Goal: Feedback & Contribution: Contribute content

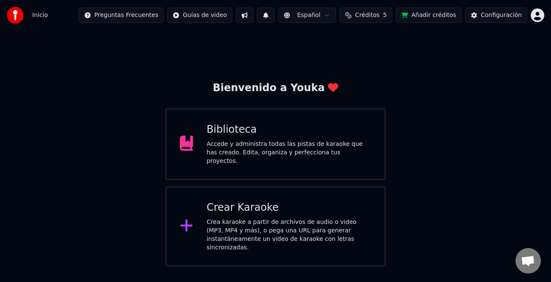
click at [307, 152] on div "Accede y administra todas las pistas de karaoke que has creado. Edita, organiza…" at bounding box center [289, 152] width 165 height 25
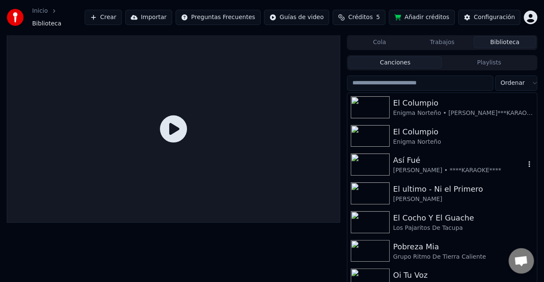
click at [449, 158] on div "Así Fué" at bounding box center [459, 160] width 132 height 12
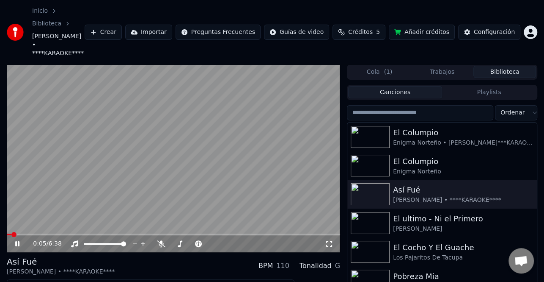
click at [17, 241] on icon at bounding box center [17, 243] width 4 height 5
click at [28, 281] on button "Editar" at bounding box center [26, 287] width 34 height 12
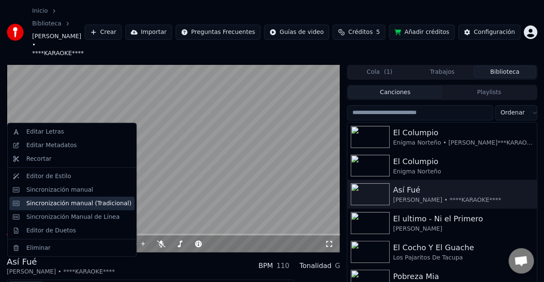
click at [75, 206] on div "Sincronización manual (Tradicional)" at bounding box center [78, 203] width 105 height 8
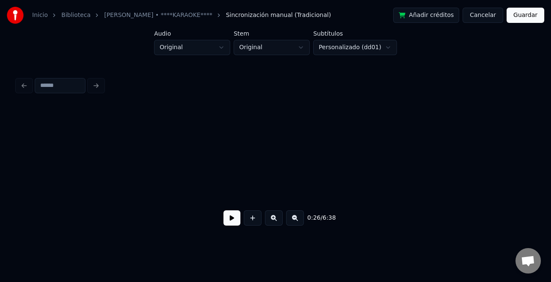
scroll to position [0, 1106]
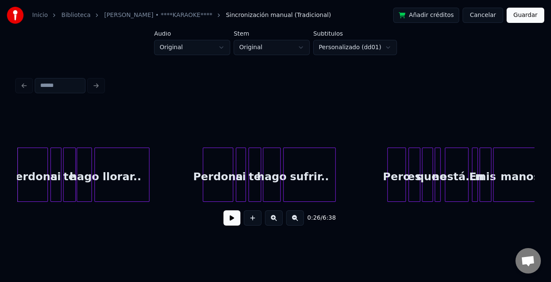
click at [235, 223] on button at bounding box center [232, 217] width 17 height 15
click at [388, 171] on div at bounding box center [389, 174] width 3 height 53
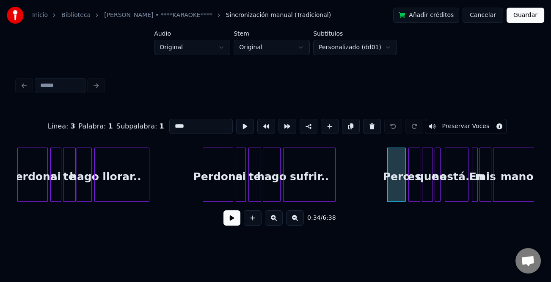
drag, startPoint x: 274, startPoint y: 226, endPoint x: 234, endPoint y: 221, distance: 40.4
click at [272, 225] on button at bounding box center [274, 217] width 18 height 15
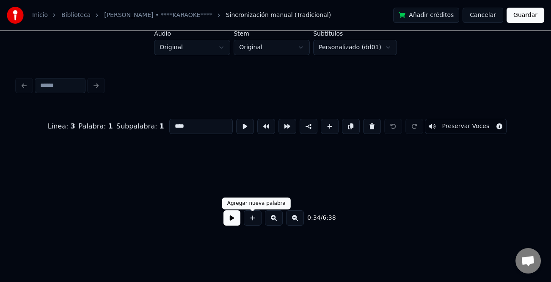
scroll to position [0, 1843]
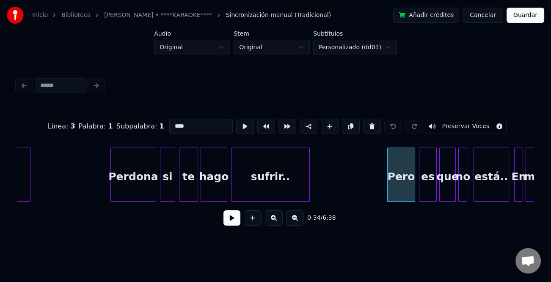
click at [234, 222] on button at bounding box center [232, 217] width 17 height 15
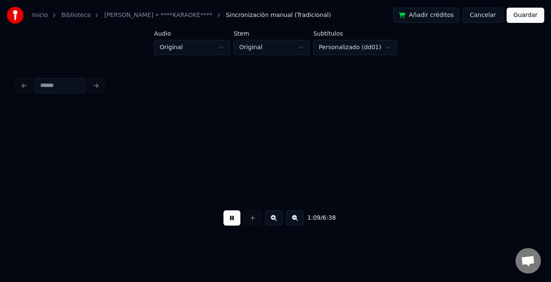
scroll to position [0, 4433]
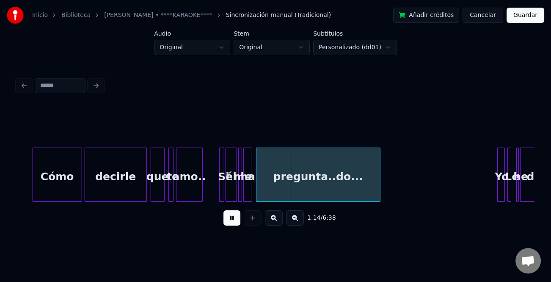
click at [231, 225] on button at bounding box center [232, 217] width 17 height 15
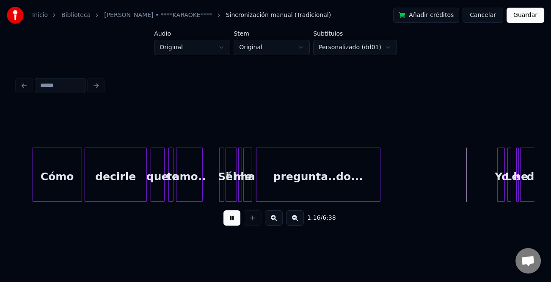
click at [277, 222] on button at bounding box center [274, 217] width 18 height 15
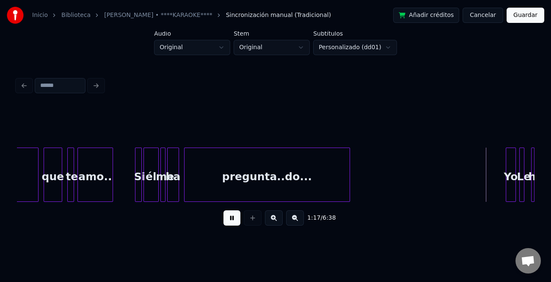
click at [277, 222] on button at bounding box center [274, 217] width 18 height 15
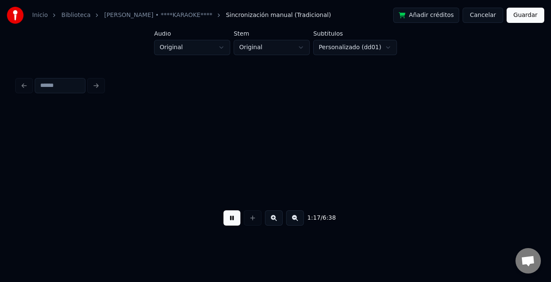
scroll to position [0, 8216]
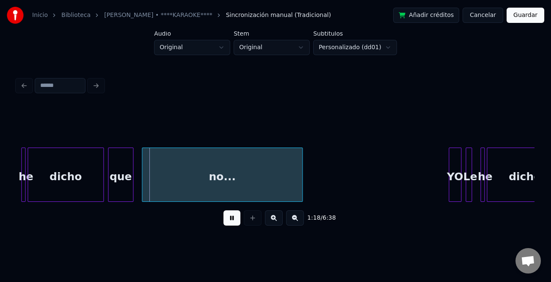
click at [231, 219] on button at bounding box center [232, 217] width 17 height 15
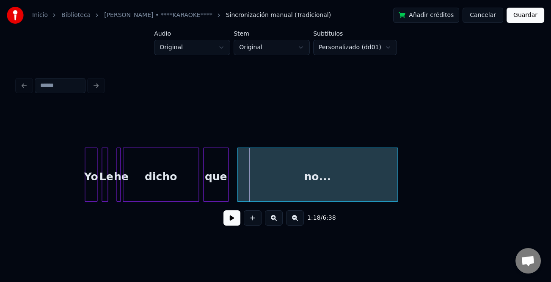
scroll to position [0, 7985]
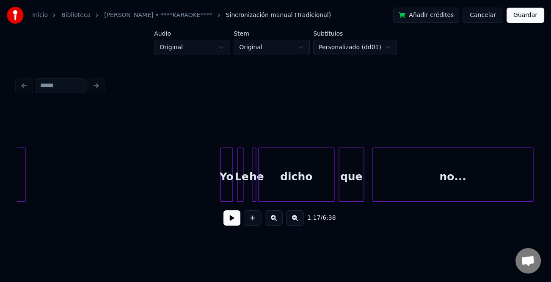
click at [233, 221] on button at bounding box center [232, 217] width 17 height 15
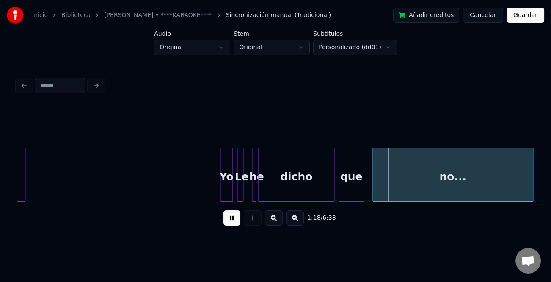
click at [233, 221] on button at bounding box center [232, 217] width 17 height 15
click at [232, 221] on button at bounding box center [232, 217] width 17 height 15
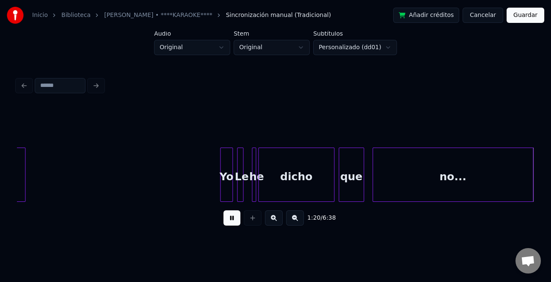
scroll to position [0, 8504]
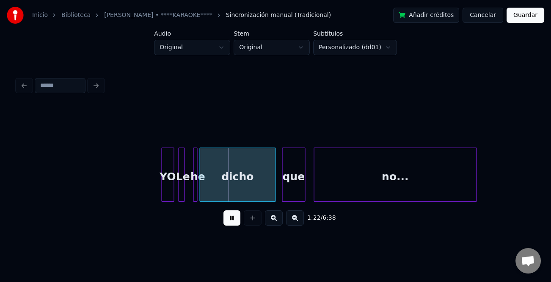
click at [232, 221] on button at bounding box center [232, 217] width 17 height 15
click at [171, 188] on div at bounding box center [172, 174] width 3 height 53
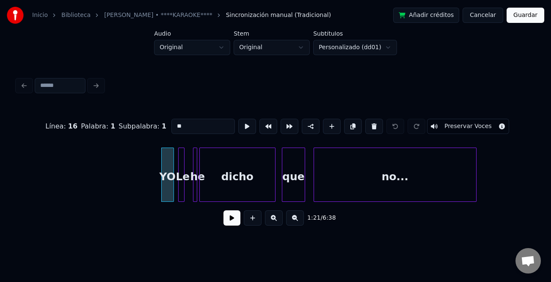
click at [187, 120] on input "**" at bounding box center [203, 126] width 64 height 15
type input "*"
click at [227, 215] on button at bounding box center [232, 217] width 17 height 15
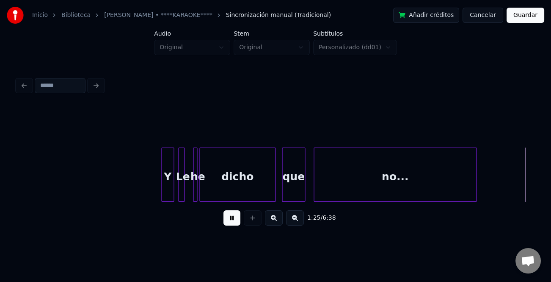
scroll to position [0, 9023]
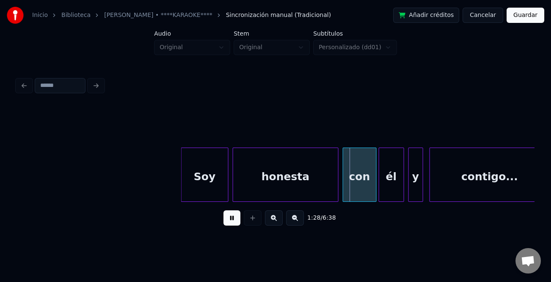
click at [231, 220] on button at bounding box center [232, 217] width 17 height 15
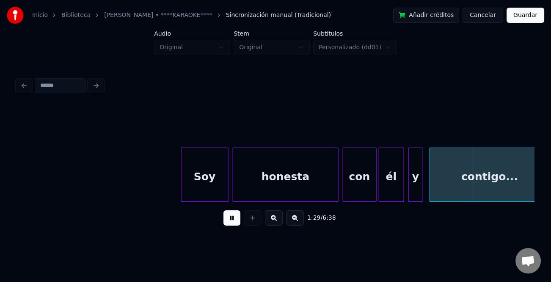
click at [231, 220] on button at bounding box center [232, 217] width 17 height 15
click at [216, 165] on div "Soy" at bounding box center [205, 177] width 47 height 58
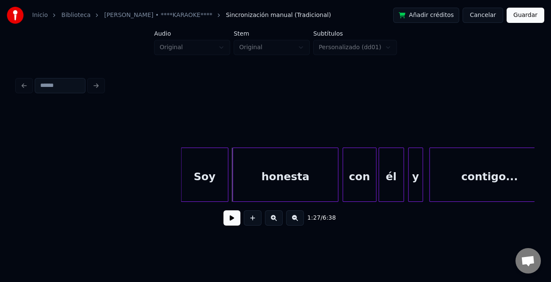
click at [266, 168] on div "honesta" at bounding box center [285, 177] width 105 height 58
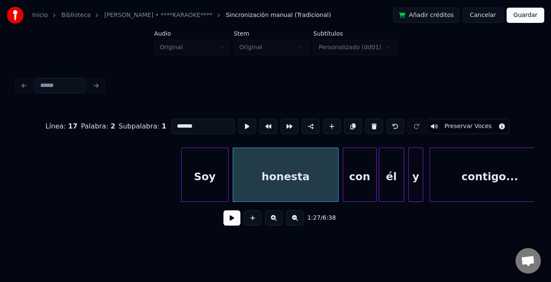
click at [203, 128] on input "*******" at bounding box center [203, 126] width 64 height 15
click at [393, 181] on div "él" at bounding box center [391, 177] width 25 height 58
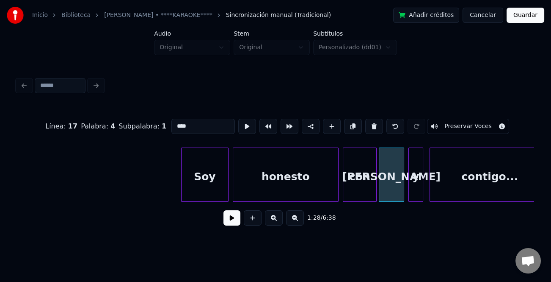
click at [197, 184] on div "Soy" at bounding box center [205, 177] width 47 height 58
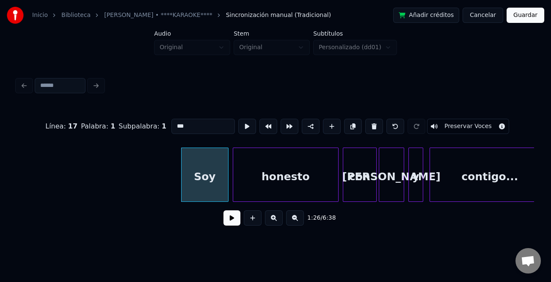
type input "***"
click at [234, 225] on button at bounding box center [232, 217] width 17 height 15
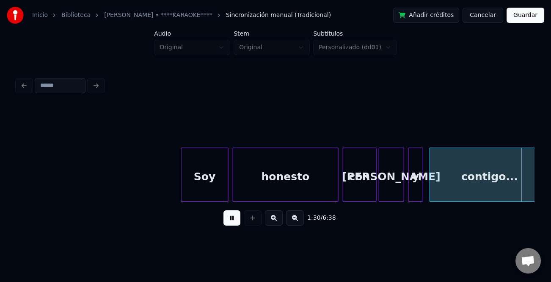
scroll to position [0, 9540]
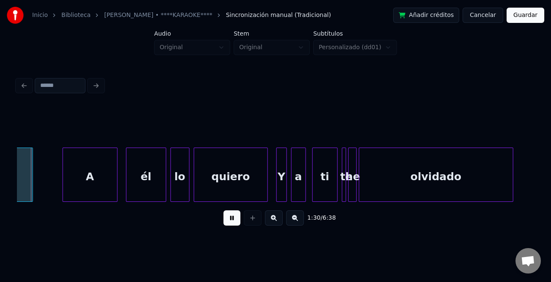
click at [235, 221] on button at bounding box center [232, 217] width 17 height 15
click at [74, 186] on div "A" at bounding box center [90, 177] width 54 height 58
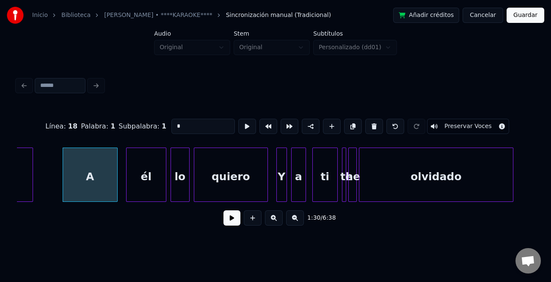
click at [236, 221] on button at bounding box center [232, 217] width 17 height 15
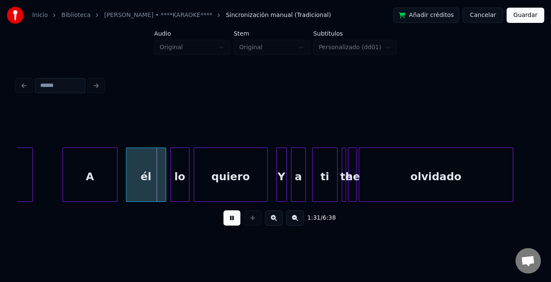
click at [236, 221] on button at bounding box center [232, 217] width 17 height 15
click at [139, 186] on div "él" at bounding box center [146, 177] width 39 height 58
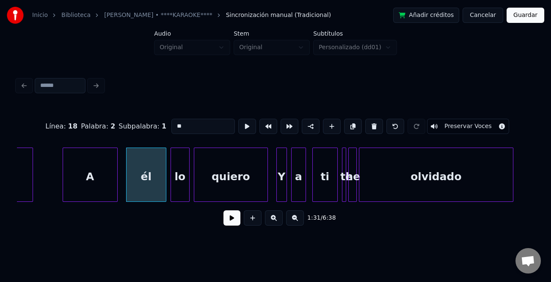
click at [200, 119] on input "**" at bounding box center [203, 126] width 64 height 15
click at [179, 182] on div "lo" at bounding box center [180, 177] width 18 height 58
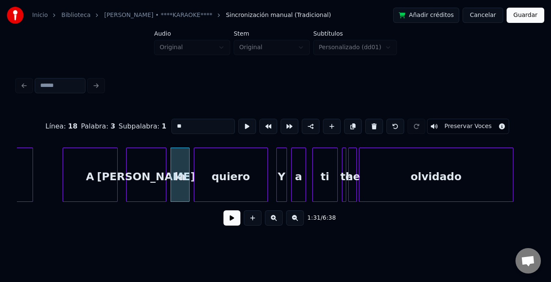
type input "**"
click at [237, 225] on button at bounding box center [232, 217] width 17 height 15
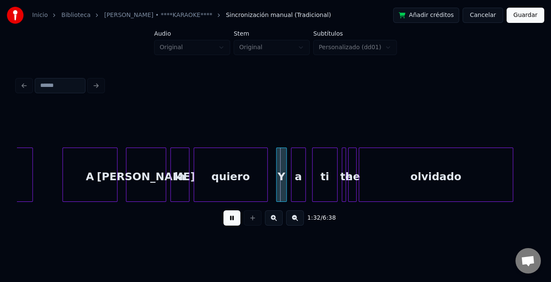
click at [233, 220] on button at bounding box center [232, 217] width 17 height 15
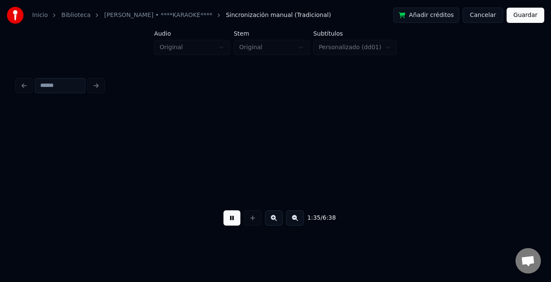
scroll to position [0, 10059]
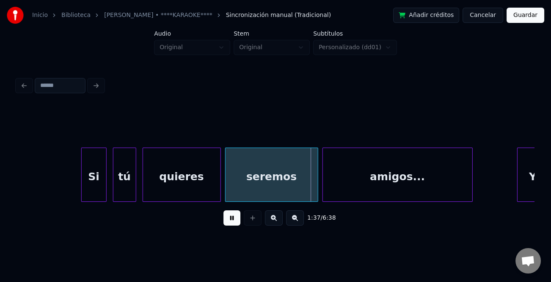
click at [230, 220] on button at bounding box center [232, 217] width 17 height 15
click at [232, 222] on button at bounding box center [232, 217] width 17 height 15
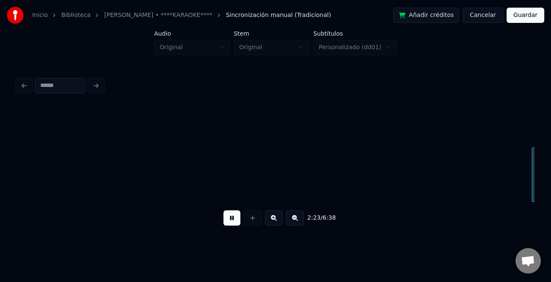
scroll to position [0, 15239]
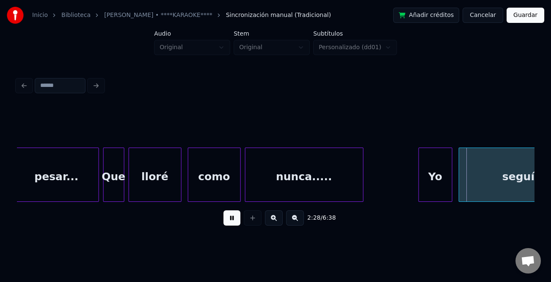
click at [230, 218] on button at bounding box center [232, 217] width 17 height 15
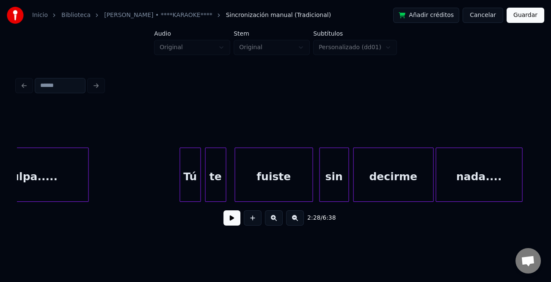
scroll to position [0, 14550]
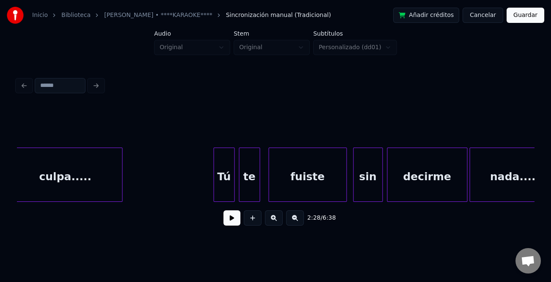
drag, startPoint x: 202, startPoint y: 204, endPoint x: 231, endPoint y: 198, distance: 29.4
click at [231, 198] on div "nada.... decirme sin fuiste Tú te culpa....." at bounding box center [275, 174] width 517 height 54
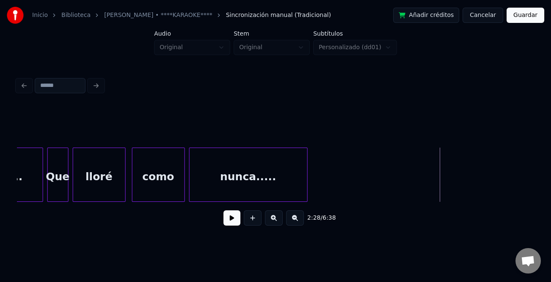
scroll to position [0, 15329]
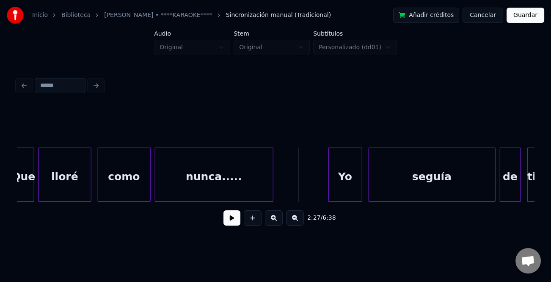
click at [234, 219] on button at bounding box center [232, 217] width 17 height 15
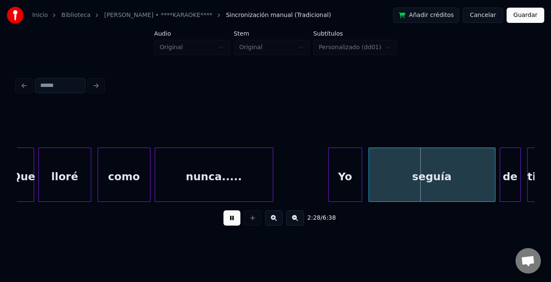
click at [234, 219] on button at bounding box center [232, 217] width 17 height 15
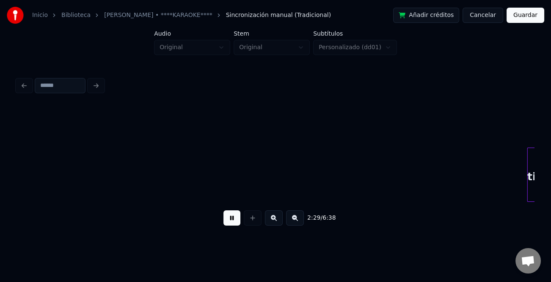
scroll to position [0, 15848]
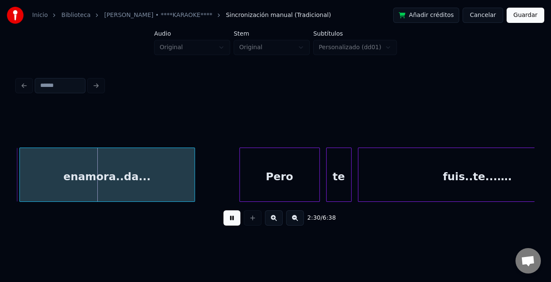
click at [234, 219] on button at bounding box center [232, 217] width 17 height 15
click at [159, 185] on div "enamora..da..." at bounding box center [107, 177] width 175 height 58
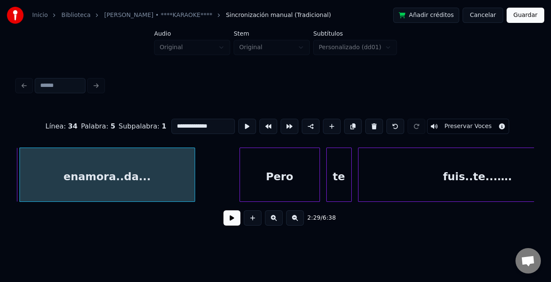
click at [157, 180] on div "enamora..da..." at bounding box center [107, 177] width 175 height 58
click at [201, 120] on input "**********" at bounding box center [203, 126] width 64 height 15
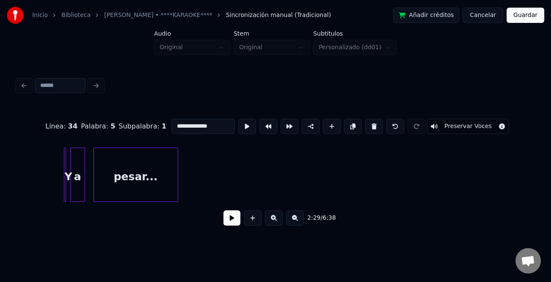
scroll to position [0, 14787]
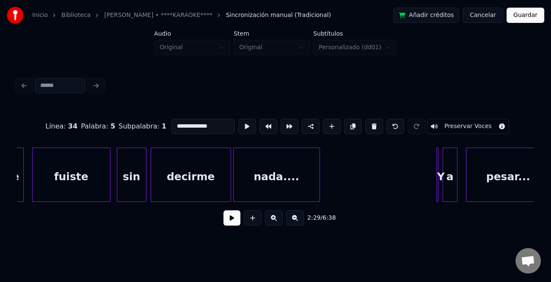
type input "**********"
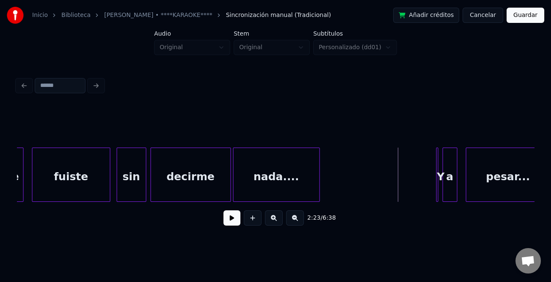
click at [236, 222] on button at bounding box center [232, 217] width 17 height 15
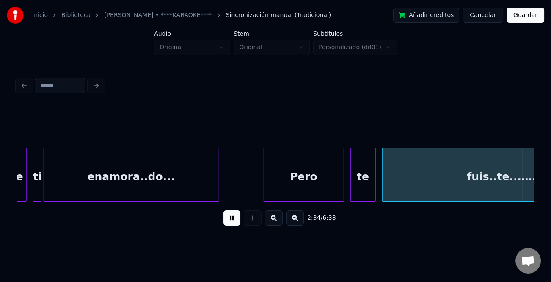
scroll to position [0, 16342]
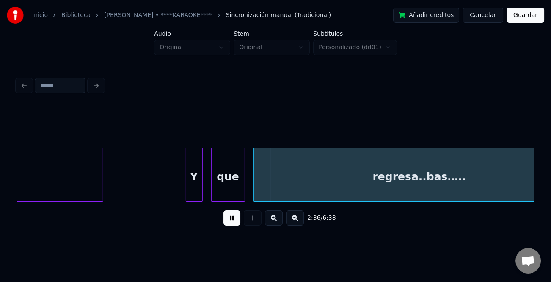
click at [228, 218] on button at bounding box center [232, 217] width 17 height 15
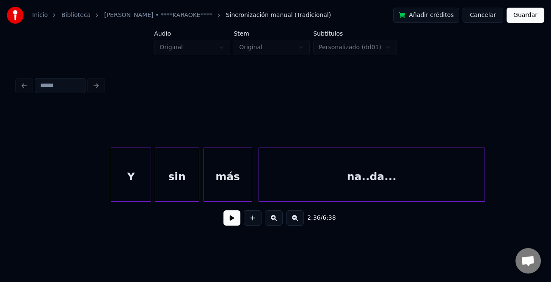
click at [233, 213] on button at bounding box center [232, 217] width 17 height 15
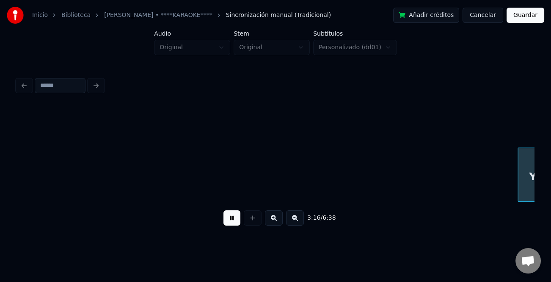
scroll to position [0, 20755]
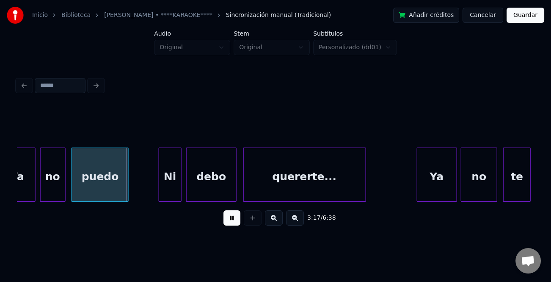
click at [232, 223] on button at bounding box center [232, 217] width 17 height 15
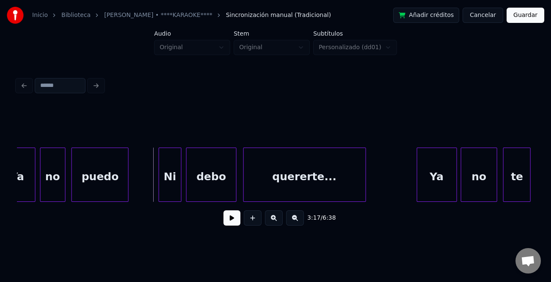
click at [231, 223] on button at bounding box center [232, 217] width 17 height 15
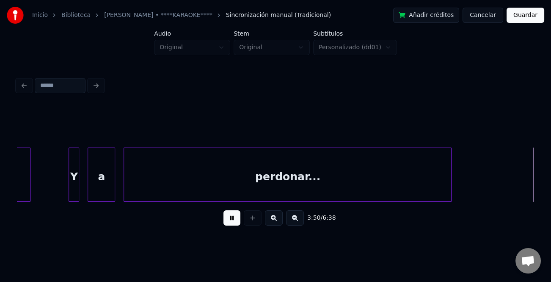
scroll to position [0, 24382]
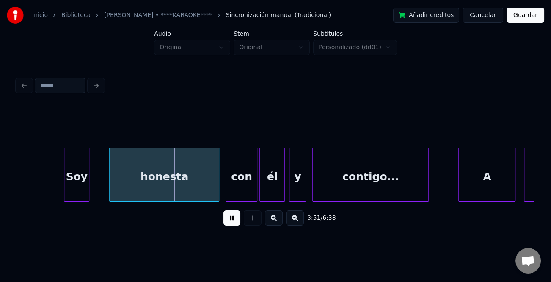
click at [229, 216] on button at bounding box center [232, 217] width 17 height 15
click at [189, 179] on div "honesta" at bounding box center [164, 177] width 109 height 58
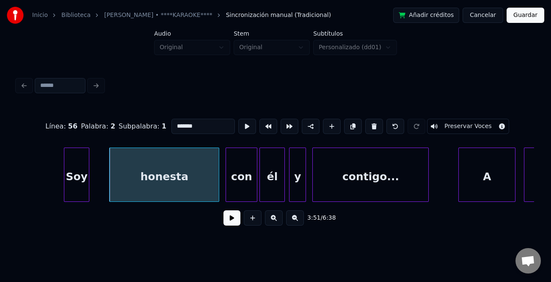
click at [203, 123] on input "*******" at bounding box center [203, 126] width 64 height 15
click at [274, 180] on div "él" at bounding box center [272, 177] width 25 height 58
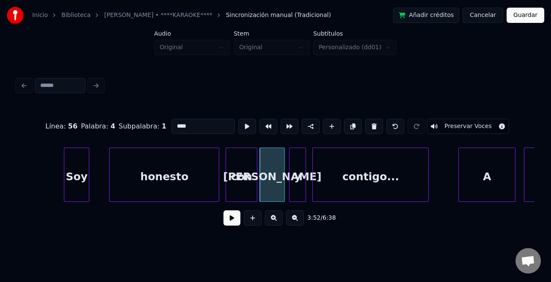
type input "****"
click at [236, 225] on button at bounding box center [232, 217] width 17 height 15
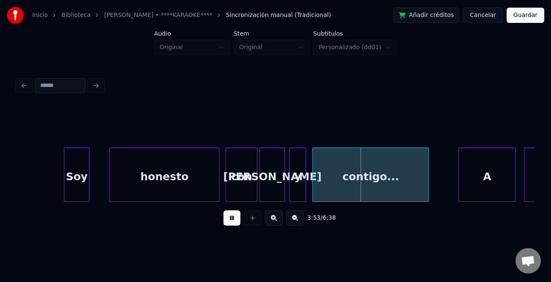
click at [232, 222] on button at bounding box center [232, 217] width 17 height 15
click at [99, 193] on div at bounding box center [98, 174] width 3 height 53
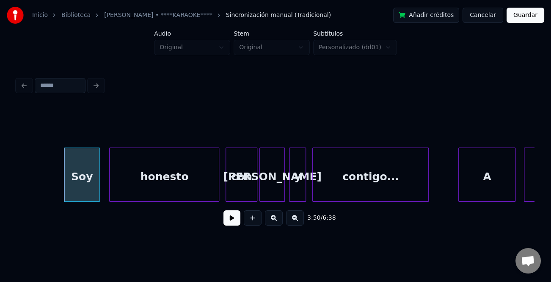
click at [229, 218] on button at bounding box center [232, 217] width 17 height 15
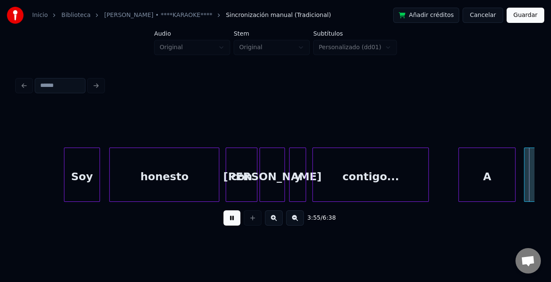
scroll to position [0, 24900]
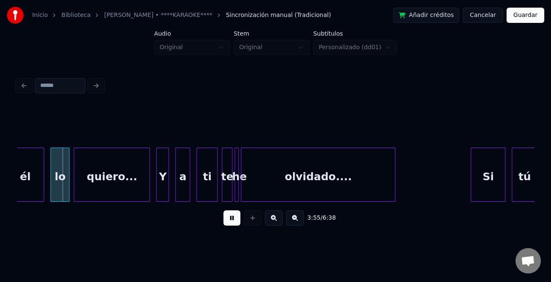
click at [235, 221] on button at bounding box center [232, 217] width 17 height 15
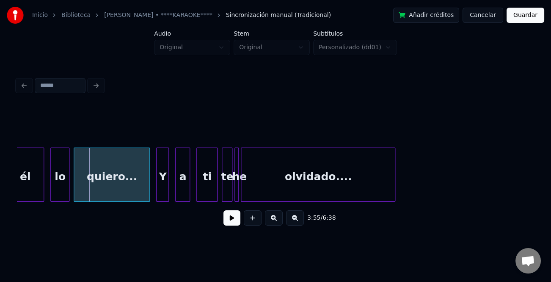
scroll to position [0, 24668]
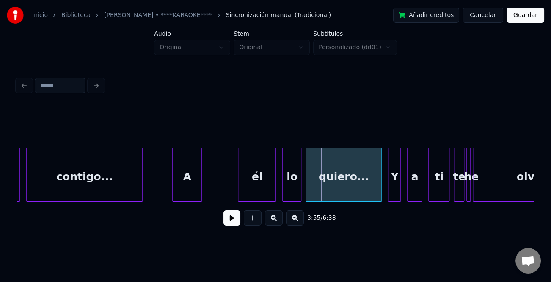
click at [199, 192] on div at bounding box center [200, 174] width 3 height 53
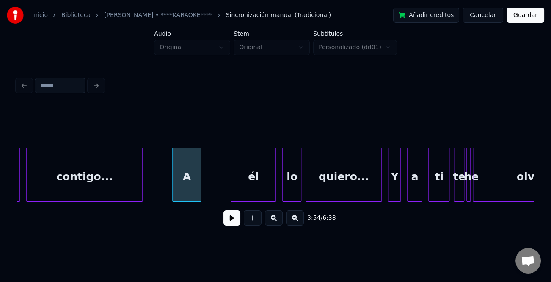
click at [231, 192] on div at bounding box center [232, 174] width 3 height 53
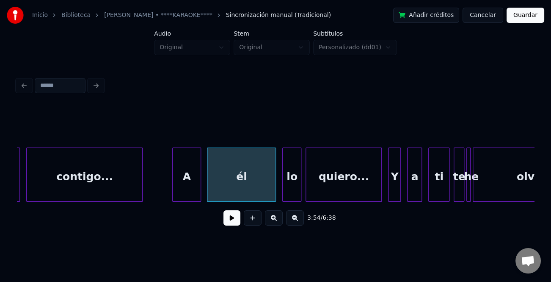
click at [230, 188] on div "él" at bounding box center [241, 177] width 68 height 58
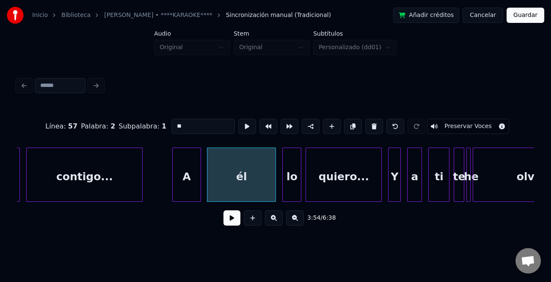
click at [189, 122] on input "**" at bounding box center [203, 126] width 64 height 15
type input "****"
click at [232, 216] on button at bounding box center [232, 217] width 17 height 15
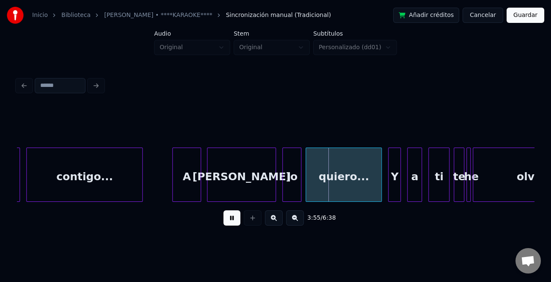
click at [235, 219] on button at bounding box center [232, 217] width 17 height 15
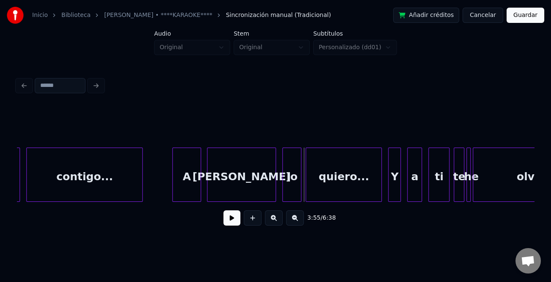
click at [295, 181] on div "lo" at bounding box center [292, 177] width 18 height 58
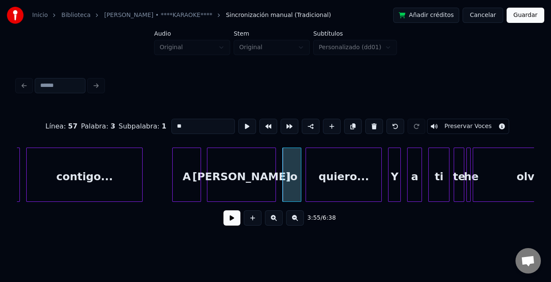
click at [203, 121] on input "**" at bounding box center [203, 126] width 64 height 15
type input "**"
click at [233, 222] on button at bounding box center [232, 217] width 17 height 15
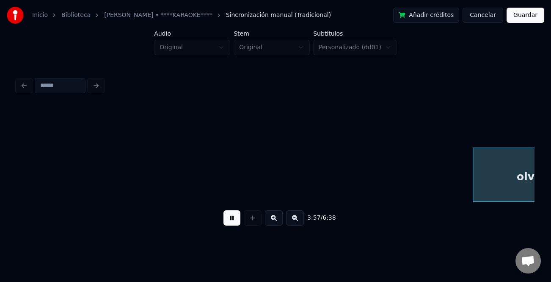
scroll to position [0, 25186]
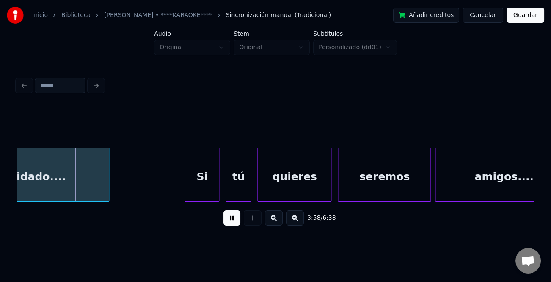
click at [233, 222] on button at bounding box center [232, 217] width 17 height 15
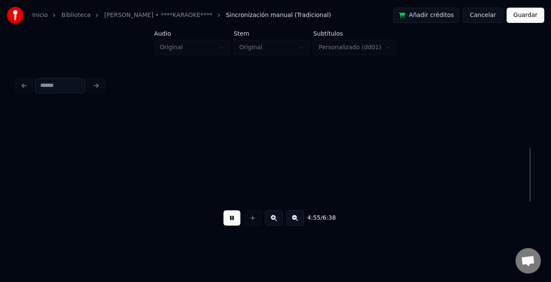
scroll to position [0, 31303]
click at [293, 225] on button at bounding box center [295, 217] width 18 height 15
click at [295, 225] on button at bounding box center [295, 217] width 18 height 15
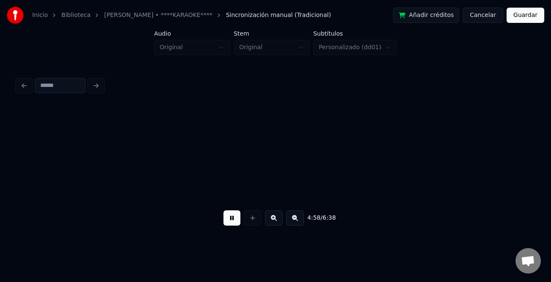
scroll to position [0, 6068]
click at [295, 225] on button at bounding box center [295, 217] width 18 height 15
click at [295, 225] on div "4:58 / 6:38" at bounding box center [276, 217] width 504 height 19
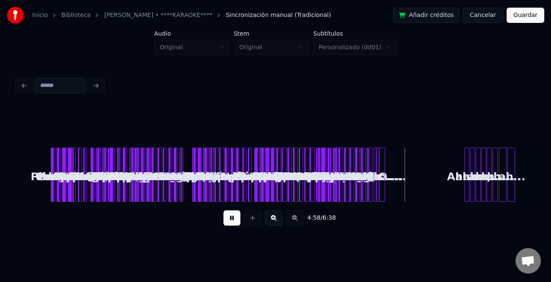
scroll to position [0, 0]
click at [227, 218] on button at bounding box center [232, 217] width 17 height 15
click at [39, 188] on div "Perdona si te hago llorar.. Perdona si te hago sufrir.. Pero es que no está.. E…" at bounding box center [275, 174] width 517 height 54
click at [231, 220] on button at bounding box center [232, 217] width 17 height 15
click at [230, 219] on button at bounding box center [232, 217] width 17 height 15
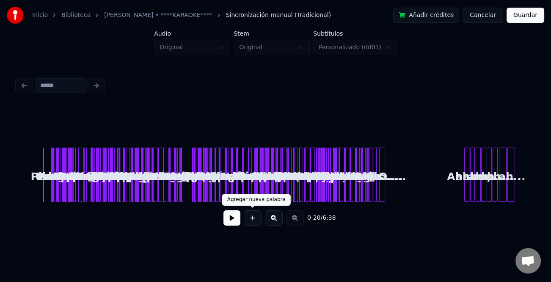
click at [230, 222] on button at bounding box center [232, 217] width 17 height 15
click at [231, 222] on button at bounding box center [232, 217] width 17 height 15
click at [231, 221] on button at bounding box center [232, 217] width 17 height 15
click at [276, 216] on button at bounding box center [274, 217] width 18 height 15
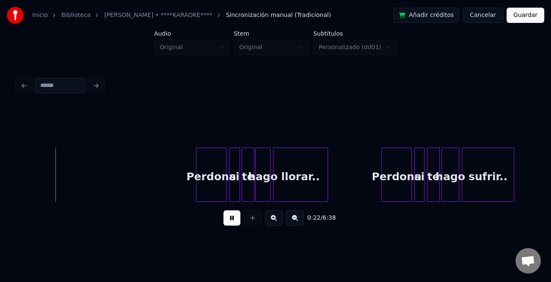
click at [276, 216] on button at bounding box center [274, 217] width 18 height 15
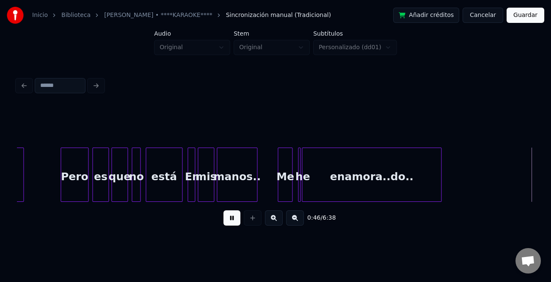
scroll to position [0, 2964]
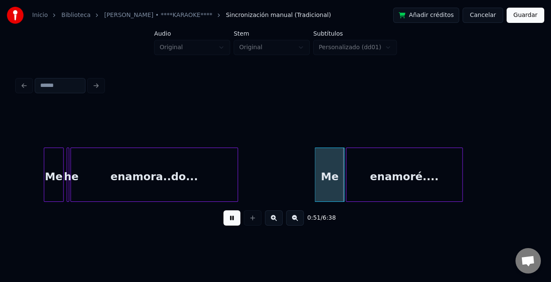
click at [534, 180] on div "0:51 / 6:38" at bounding box center [276, 153] width 524 height 168
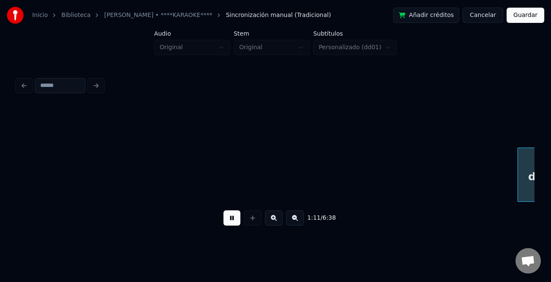
scroll to position [0, 4518]
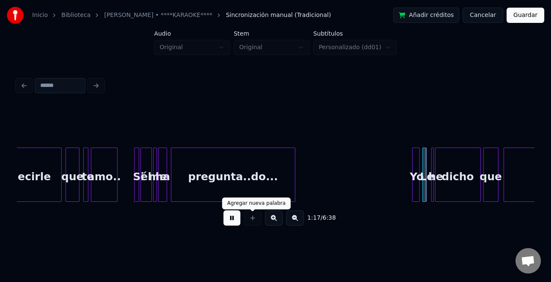
click at [263, 216] on div at bounding box center [252, 217] width 21 height 15
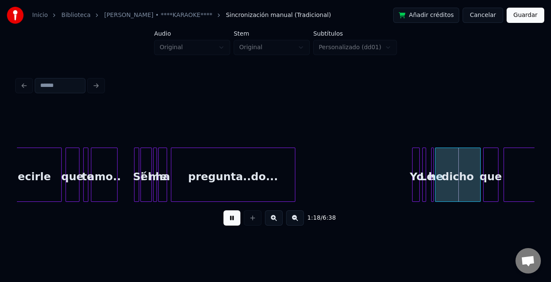
click at [274, 219] on button at bounding box center [274, 217] width 18 height 15
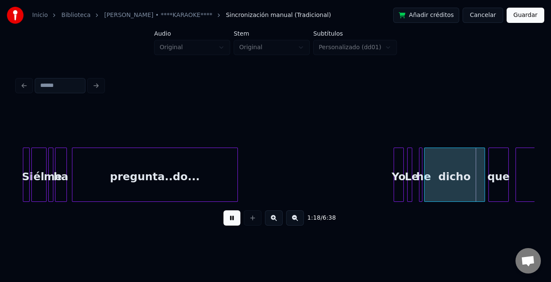
click at [274, 219] on button at bounding box center [274, 217] width 18 height 15
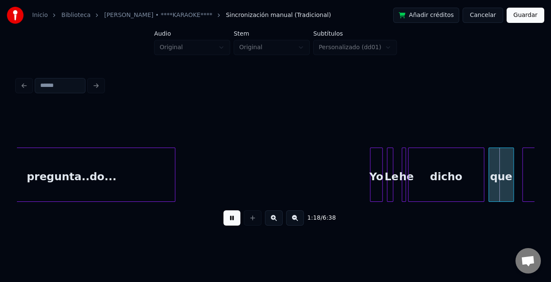
click at [274, 219] on button at bounding box center [274, 217] width 18 height 15
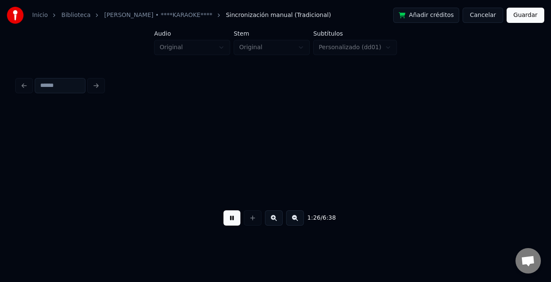
scroll to position [0, 10928]
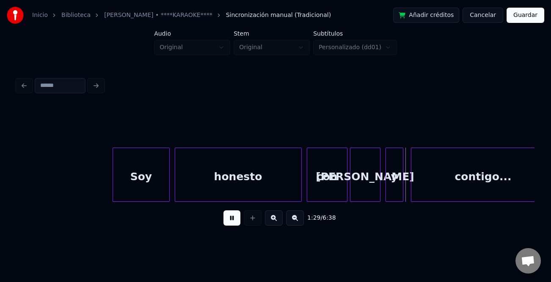
click at [234, 220] on button at bounding box center [232, 217] width 17 height 15
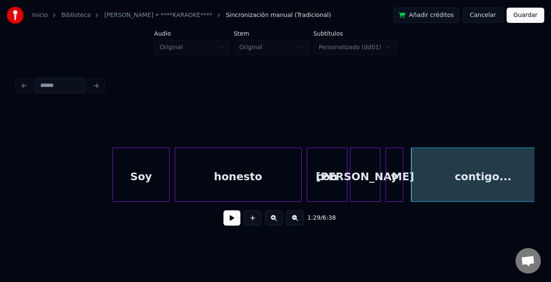
click at [235, 220] on button at bounding box center [232, 217] width 17 height 15
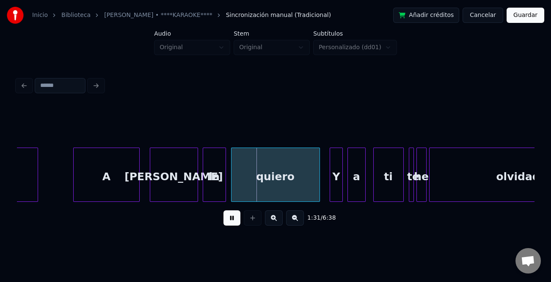
click at [233, 221] on button at bounding box center [232, 217] width 17 height 15
click at [234, 218] on button at bounding box center [232, 217] width 17 height 15
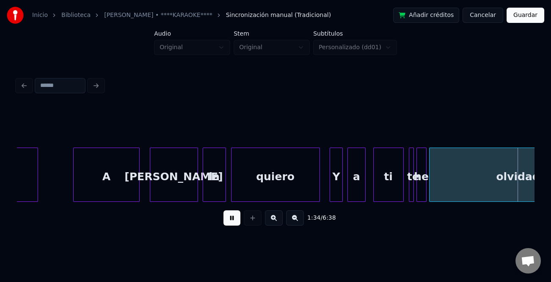
scroll to position [0, 11964]
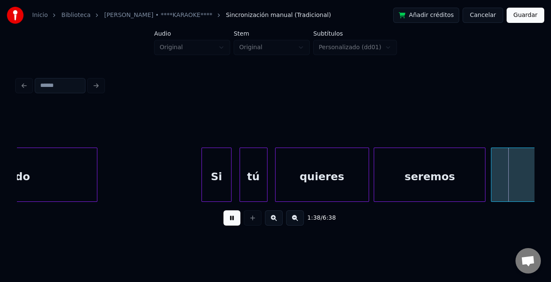
click at [234, 219] on button at bounding box center [232, 217] width 17 height 15
click at [528, 14] on button "Guardar" at bounding box center [526, 15] width 38 height 15
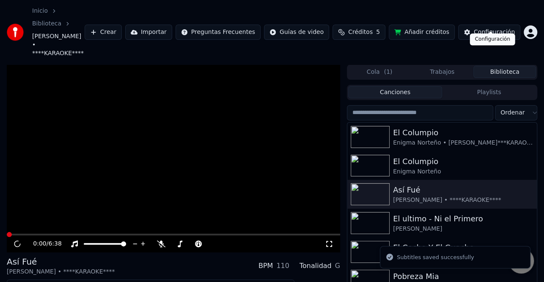
click at [492, 28] on div "Configuración" at bounding box center [494, 32] width 41 height 8
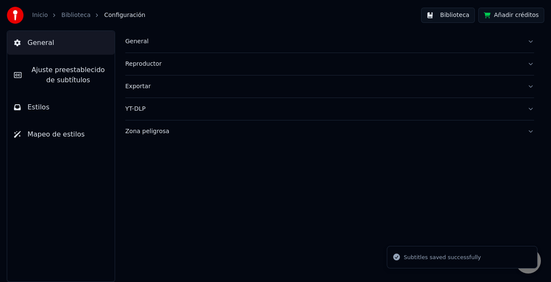
click at [142, 67] on div "Reproductor" at bounding box center [322, 64] width 395 height 8
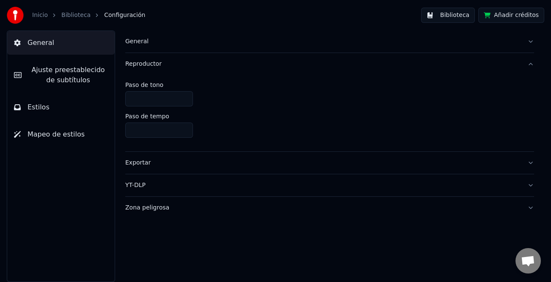
click at [155, 64] on div "Reproductor" at bounding box center [322, 64] width 395 height 8
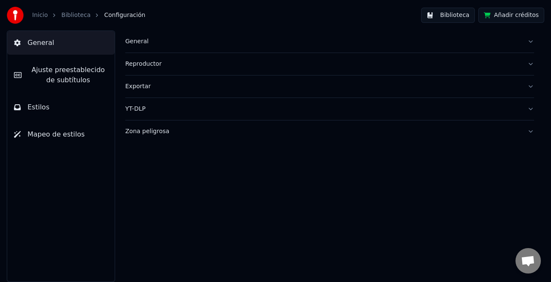
drag, startPoint x: 70, startPoint y: 76, endPoint x: 86, endPoint y: 76, distance: 15.2
click at [70, 76] on span "Ajuste preestablecido de subtítulos" at bounding box center [68, 75] width 80 height 20
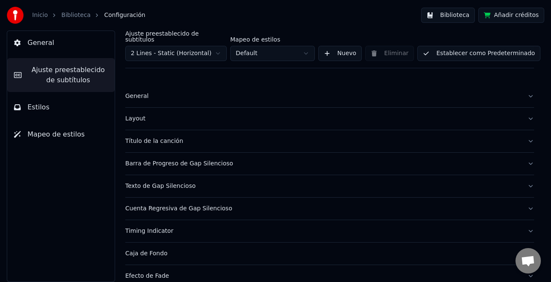
click at [164, 137] on div "Título de la canción" at bounding box center [322, 141] width 395 height 8
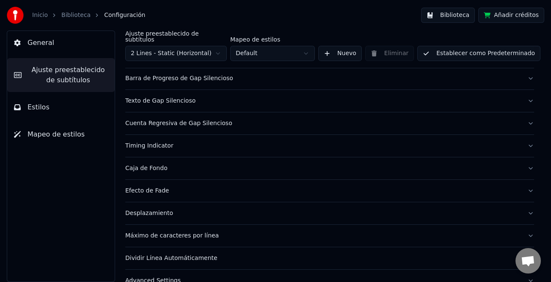
scroll to position [558, 0]
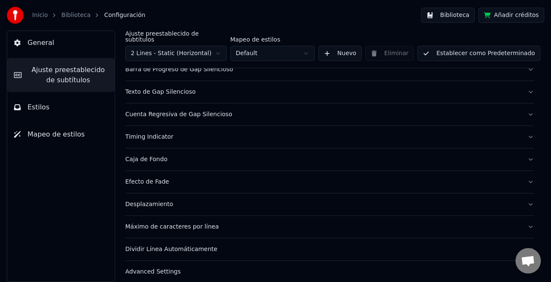
click at [460, 14] on button "Biblioteca" at bounding box center [448, 15] width 54 height 15
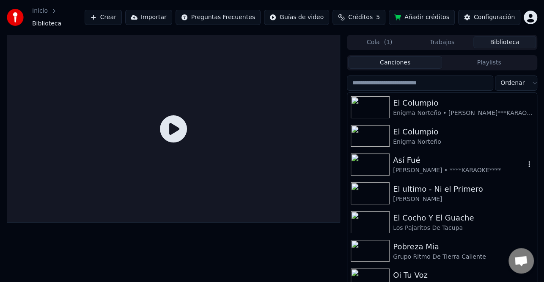
click at [439, 167] on div "[PERSON_NAME] • ****KARAOKE****" at bounding box center [459, 170] width 132 height 8
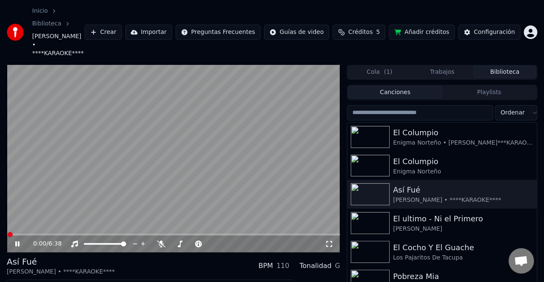
click at [15, 241] on icon at bounding box center [17, 243] width 4 height 5
click at [378, 64] on div "Cola ( 1 ) Trabajos Biblioteca Canciones Playlists Ordenar El Columpio Enigma N…" at bounding box center [442, 198] width 191 height 269
click at [377, 66] on button "Cola ( 1 )" at bounding box center [379, 72] width 63 height 12
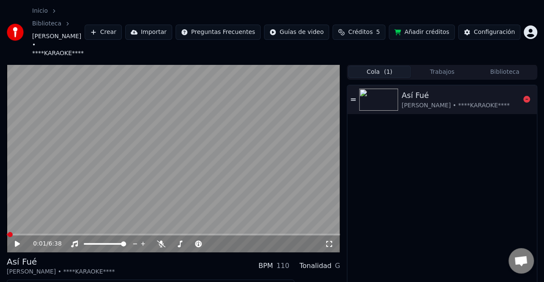
click at [423, 89] on div "Así Fué" at bounding box center [456, 95] width 108 height 12
click at [16, 241] on icon at bounding box center [17, 243] width 4 height 5
click at [505, 28] on div "Configuración" at bounding box center [494, 32] width 41 height 8
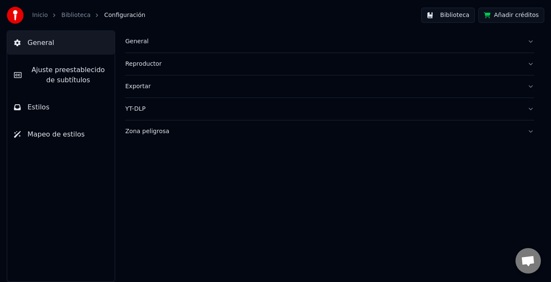
click at [61, 73] on span "Ajuste preestablecido de subtítulos" at bounding box center [68, 75] width 80 height 20
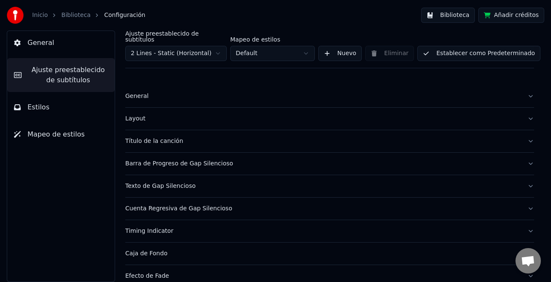
click at [137, 115] on div "Layout" at bounding box center [322, 118] width 395 height 8
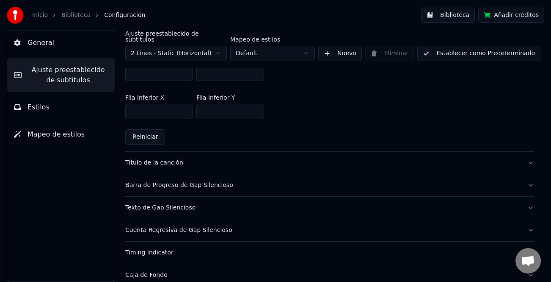
scroll to position [296, 0]
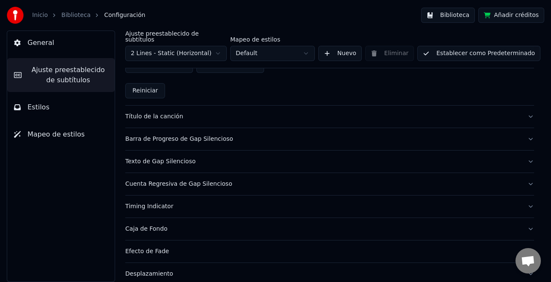
click at [160, 112] on div "Título de la canción" at bounding box center [322, 116] width 395 height 8
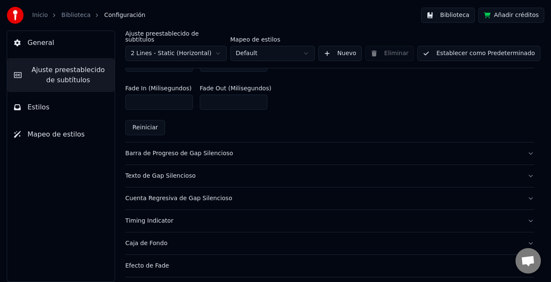
scroll to position [474, 0]
click at [211, 150] on div "Barra de Progreso de Gap Silencioso" at bounding box center [322, 154] width 395 height 8
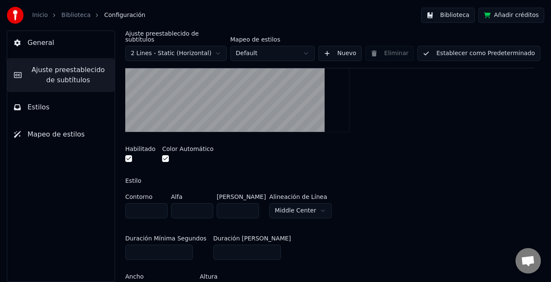
scroll to position [177, 0]
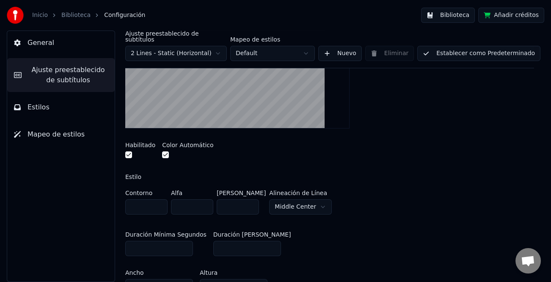
click at [130, 151] on button "button" at bounding box center [128, 154] width 7 height 7
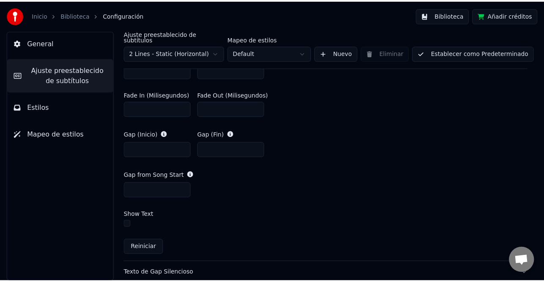
scroll to position [389, 0]
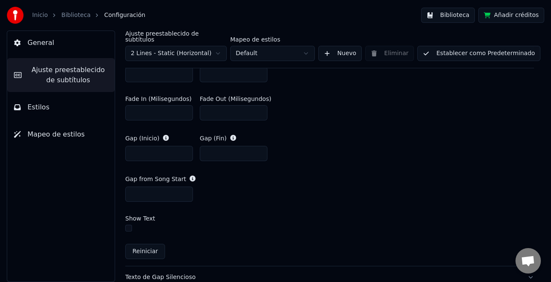
click at [492, 50] on button "Establecer como Predeterminado" at bounding box center [478, 53] width 123 height 15
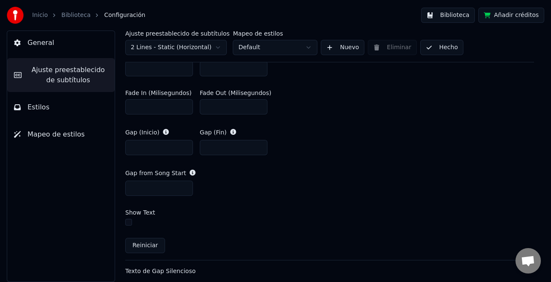
click at [446, 51] on button "Hecho" at bounding box center [441, 47] width 43 height 15
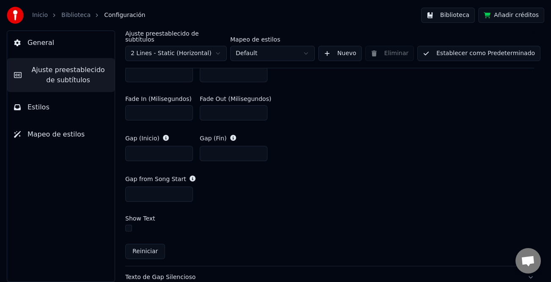
click at [454, 16] on button "Biblioteca" at bounding box center [448, 15] width 54 height 15
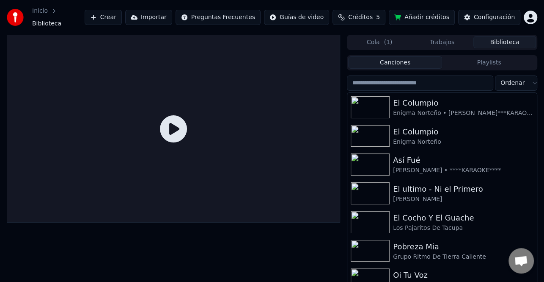
click at [390, 41] on span "( 1 )" at bounding box center [388, 42] width 8 height 8
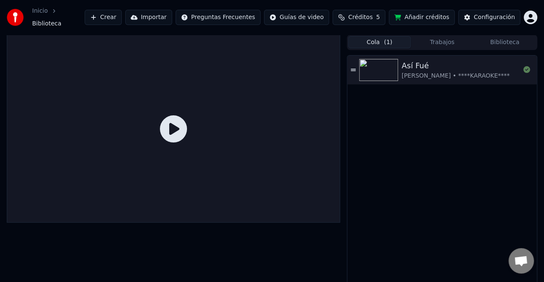
click at [170, 116] on icon at bounding box center [173, 128] width 27 height 27
click at [173, 129] on icon at bounding box center [173, 128] width 27 height 27
drag, startPoint x: 453, startPoint y: 68, endPoint x: 423, endPoint y: 69, distance: 30.5
click at [453, 72] on div "[PERSON_NAME] • ****KARAOKE****" at bounding box center [456, 76] width 108 height 8
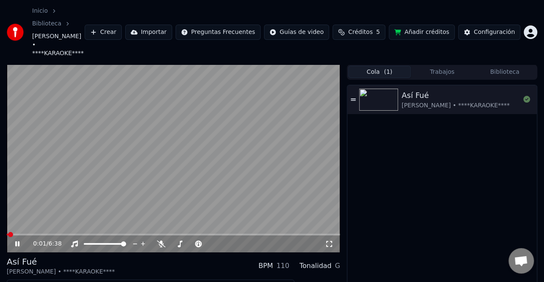
click at [17, 240] on icon at bounding box center [23, 243] width 19 height 7
click at [235, 212] on video at bounding box center [174, 158] width 334 height 188
click at [232, 233] on span at bounding box center [174, 234] width 334 height 2
click at [137, 152] on video at bounding box center [174, 158] width 334 height 188
click at [14, 240] on icon at bounding box center [23, 243] width 19 height 7
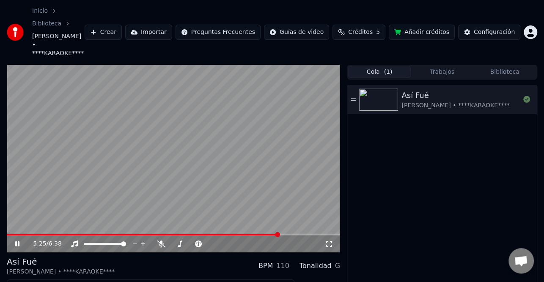
click at [16, 241] on icon at bounding box center [17, 243] width 4 height 5
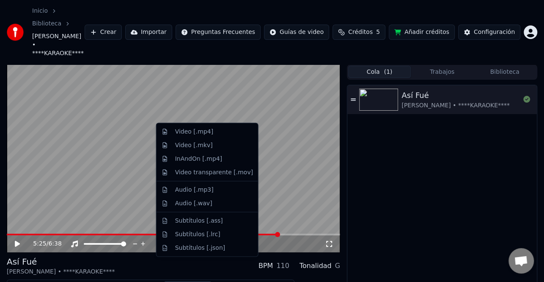
click at [178, 281] on button "Descargar" at bounding box center [187, 287] width 47 height 12
click at [193, 130] on div "Video [.mp4]" at bounding box center [194, 131] width 38 height 8
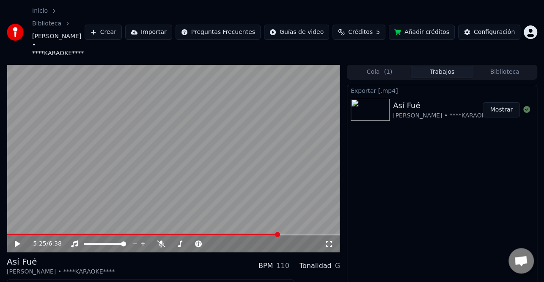
click at [501, 102] on button "Mostrar" at bounding box center [501, 109] width 37 height 15
click at [448, 66] on button "Trabajos" at bounding box center [442, 72] width 63 height 12
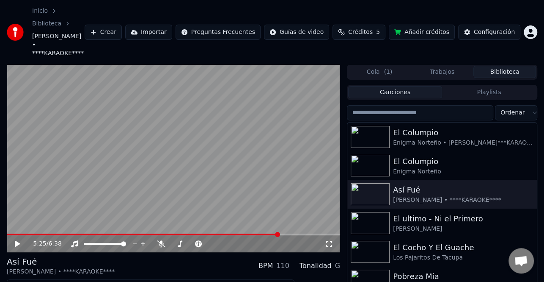
click at [517, 66] on button "Biblioteca" at bounding box center [505, 72] width 63 height 12
click at [451, 155] on div "El Columpio" at bounding box center [459, 161] width 132 height 12
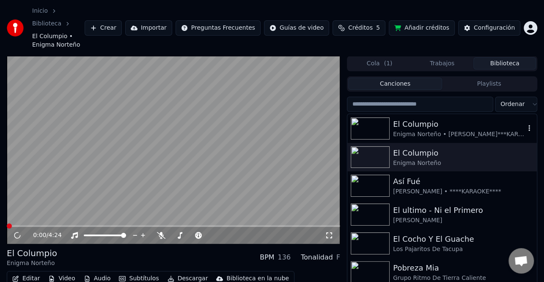
click at [449, 130] on div "Enigma Norteño • [PERSON_NAME]***KARAOKE****" at bounding box center [459, 134] width 132 height 8
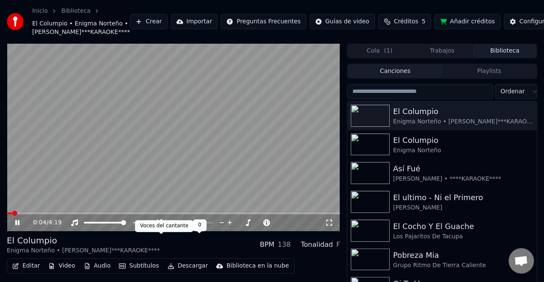
click at [159, 226] on icon at bounding box center [161, 222] width 8 height 7
click at [31, 214] on span at bounding box center [174, 213] width 334 height 2
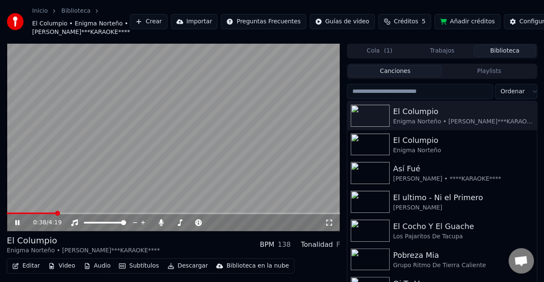
click at [55, 214] on span at bounding box center [174, 213] width 334 height 2
click at [15, 226] on icon at bounding box center [23, 222] width 19 height 7
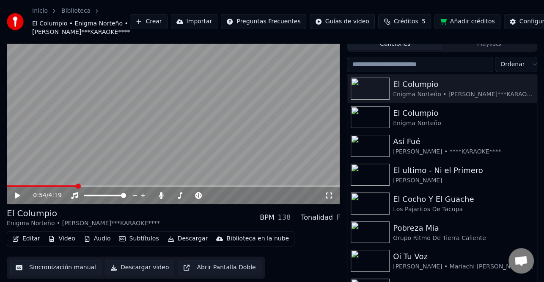
scroll to position [42, 0]
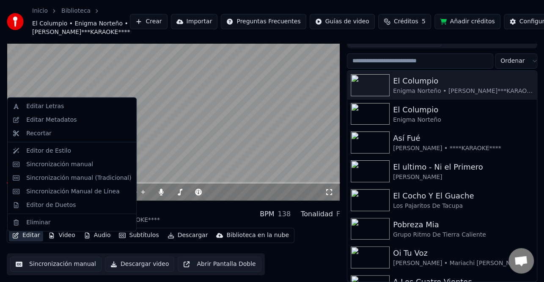
click at [36, 238] on button "Editar" at bounding box center [26, 235] width 34 height 12
click at [87, 182] on div "Sincronización manual (Tradicional)" at bounding box center [71, 178] width 125 height 14
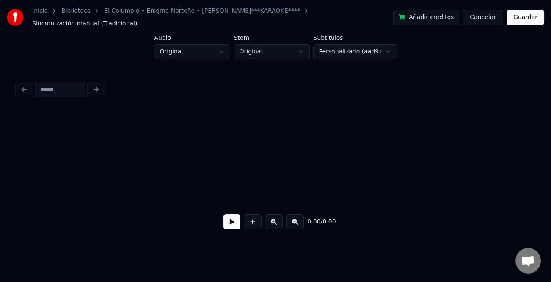
scroll to position [0, 5216]
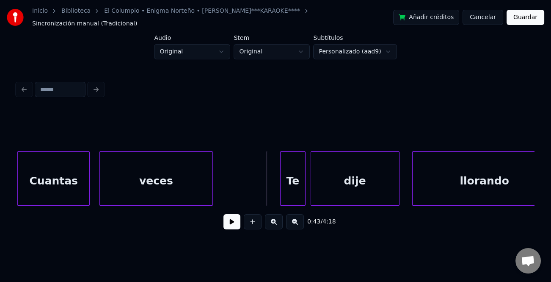
click at [236, 221] on button at bounding box center [232, 221] width 17 height 15
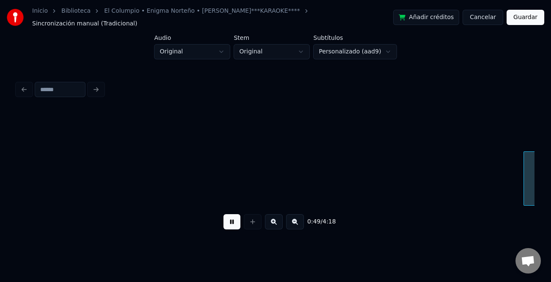
scroll to position [0, 6254]
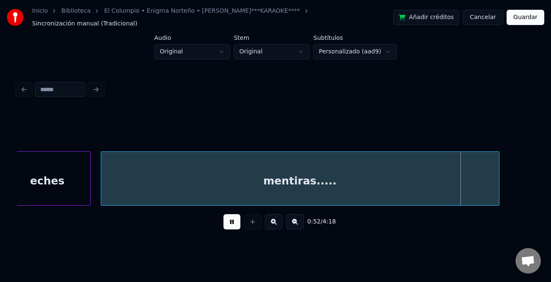
click at [228, 227] on button at bounding box center [232, 221] width 17 height 15
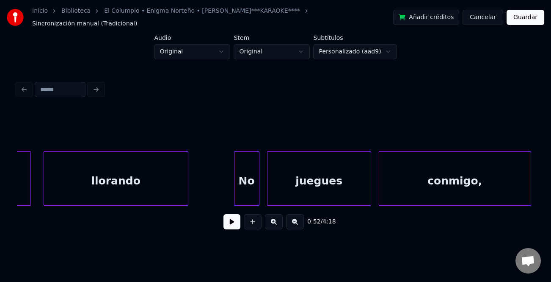
scroll to position [0, 5532]
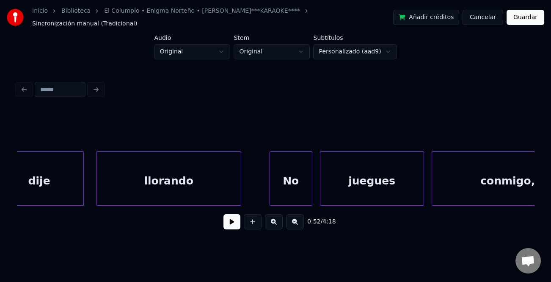
click at [271, 195] on div at bounding box center [271, 178] width 3 height 53
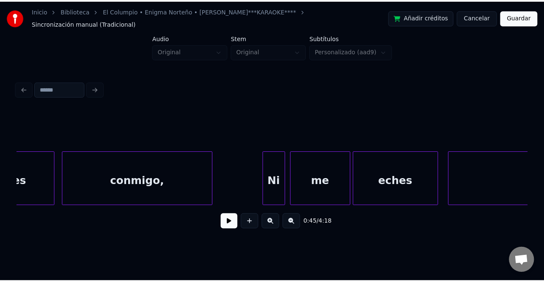
scroll to position [0, 5928]
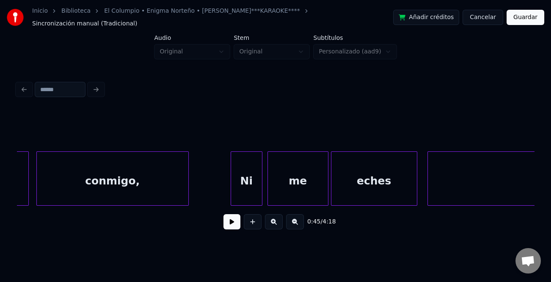
click at [231, 192] on div at bounding box center [232, 178] width 3 height 53
click at [525, 19] on button "Guardar" at bounding box center [526, 17] width 38 height 15
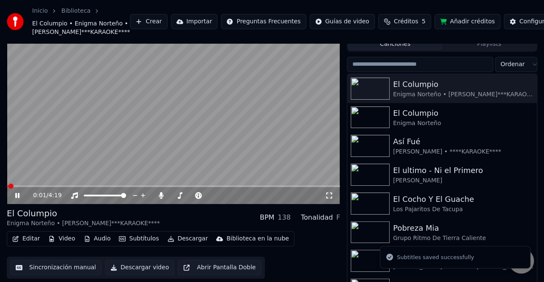
scroll to position [42, 0]
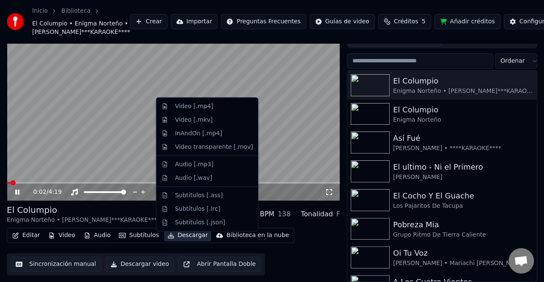
click at [178, 241] on button "Descargar" at bounding box center [187, 235] width 47 height 12
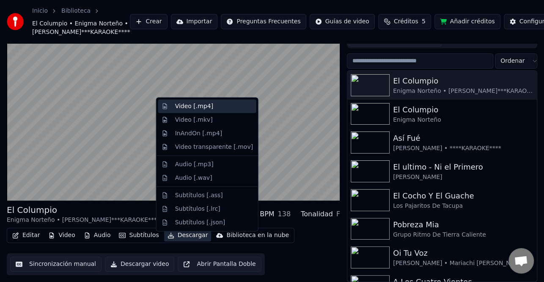
click at [200, 109] on div "Video [.mp4]" at bounding box center [194, 106] width 38 height 8
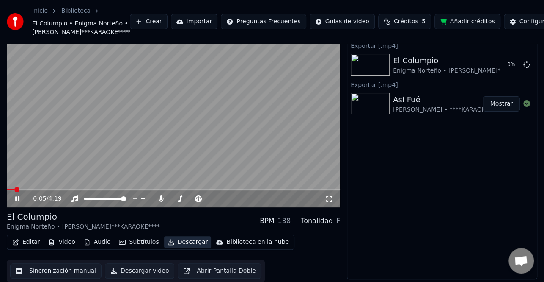
scroll to position [0, 0]
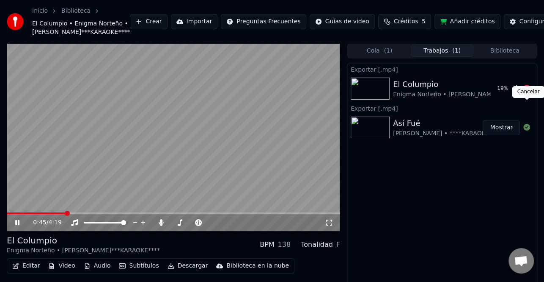
click at [529, 91] on icon at bounding box center [527, 88] width 7 height 7
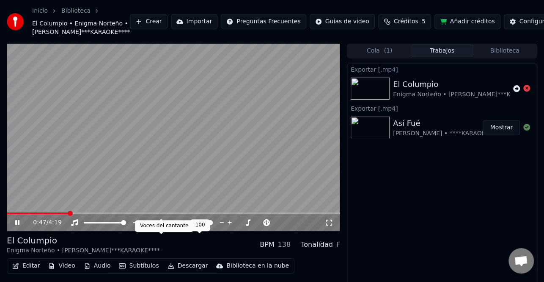
click at [161, 226] on icon at bounding box center [161, 222] width 5 height 7
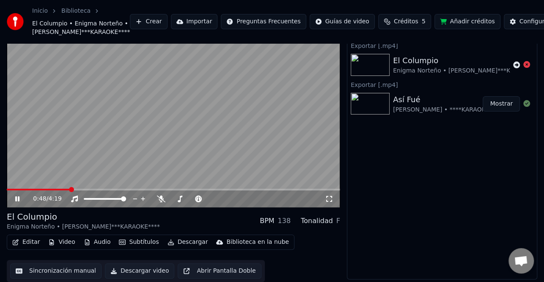
scroll to position [41, 0]
click at [186, 241] on button "Descargar" at bounding box center [187, 242] width 47 height 12
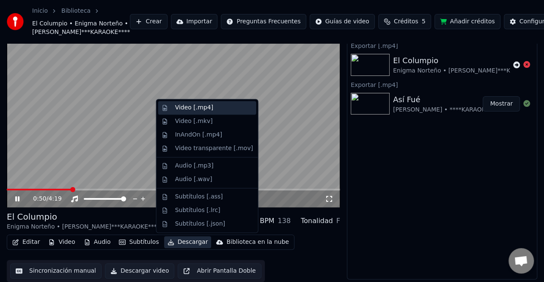
click at [189, 110] on div "Video [.mp4]" at bounding box center [194, 107] width 38 height 8
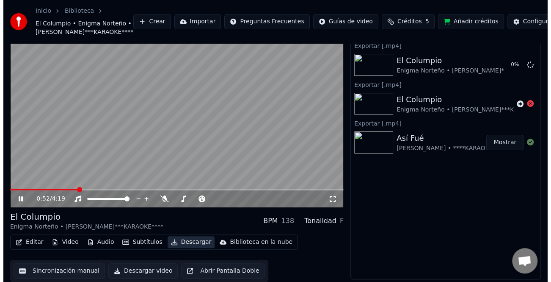
scroll to position [0, 0]
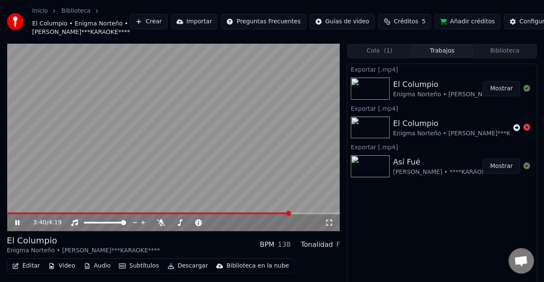
click at [21, 226] on icon at bounding box center [23, 222] width 19 height 7
click at [500, 96] on button "Mostrar" at bounding box center [501, 88] width 37 height 15
click at [504, 23] on button "Configuración" at bounding box center [535, 21] width 62 height 15
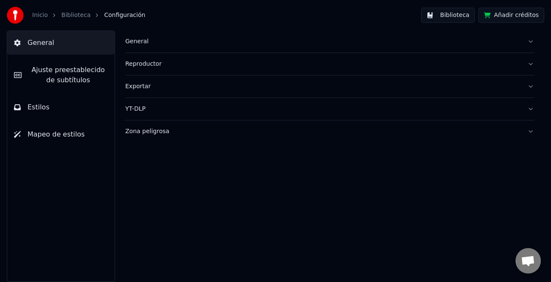
click at [68, 69] on span "Ajuste preestablecido de subtítulos" at bounding box center [68, 75] width 80 height 20
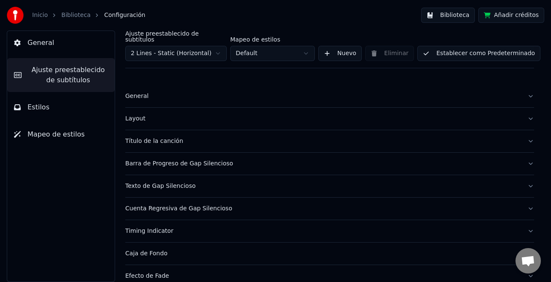
click at [135, 92] on div "General" at bounding box center [322, 96] width 395 height 8
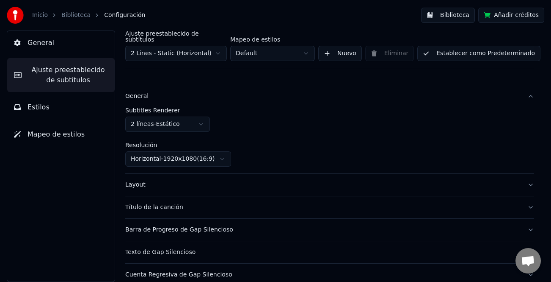
click at [200, 122] on html "Inicio Biblioteca Configuración Biblioteca Añadir créditos General Ajuste prees…" at bounding box center [275, 141] width 551 height 282
click at [495, 47] on button "Establecer como Predeterminado" at bounding box center [478, 53] width 123 height 15
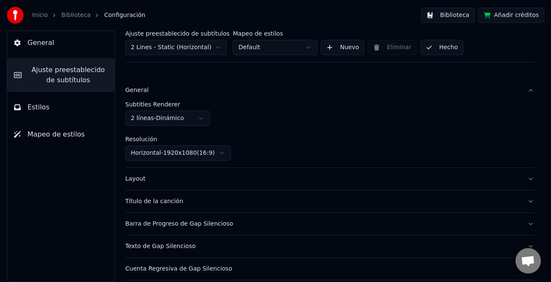
click at [428, 46] on button "Hecho" at bounding box center [441, 47] width 43 height 15
click at [460, 18] on button "Biblioteca" at bounding box center [448, 15] width 54 height 15
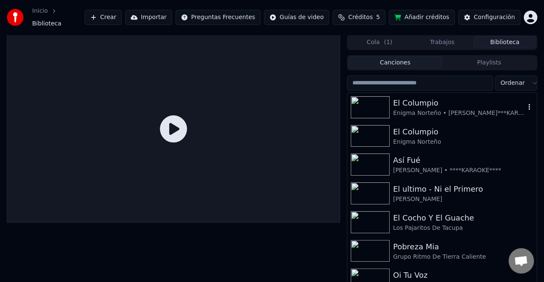
click at [444, 109] on div "Enigma Norteño • [PERSON_NAME]***KARAOKE****" at bounding box center [459, 113] width 132 height 8
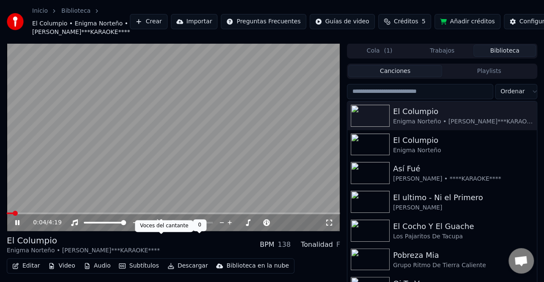
click at [161, 226] on icon at bounding box center [161, 222] width 8 height 7
click at [32, 214] on span at bounding box center [174, 213] width 334 height 2
click at [43, 214] on span at bounding box center [174, 213] width 334 height 2
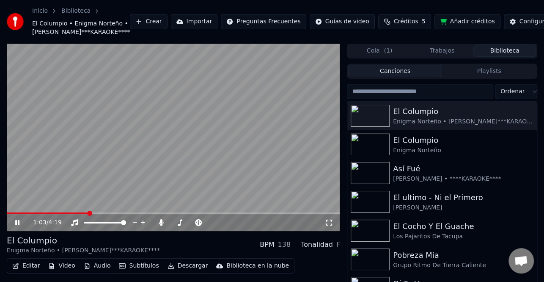
click at [158, 227] on div "1:03 / 4:19" at bounding box center [179, 222] width 292 height 8
click at [162, 226] on icon at bounding box center [161, 222] width 8 height 7
drag, startPoint x: 20, startPoint y: 237, endPoint x: 283, endPoint y: 198, distance: 265.9
click at [20, 226] on icon at bounding box center [23, 222] width 19 height 7
click at [520, 26] on div "Configuración" at bounding box center [540, 21] width 41 height 8
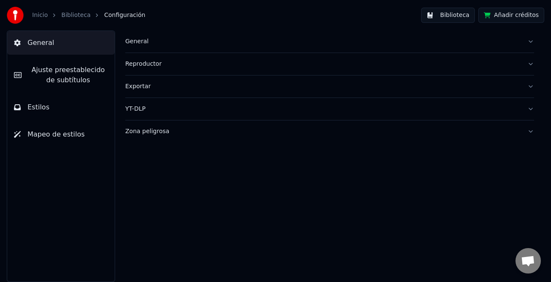
click at [136, 36] on button "General" at bounding box center [329, 41] width 409 height 22
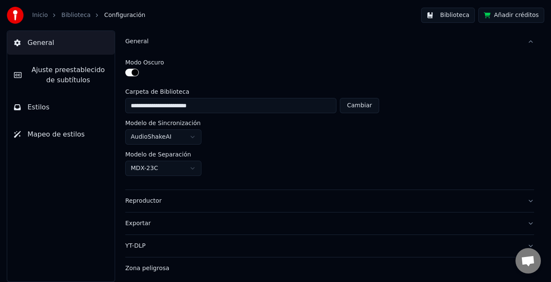
click at [132, 44] on div "General" at bounding box center [322, 41] width 395 height 8
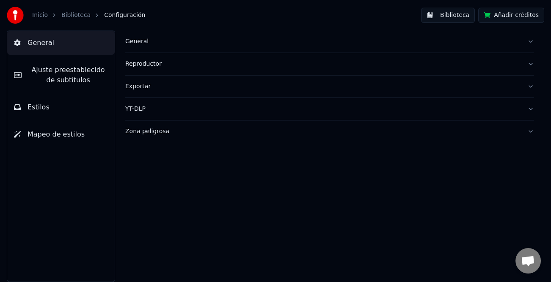
click at [83, 64] on button "Ajuste preestablecido de subtítulos" at bounding box center [61, 75] width 108 height 34
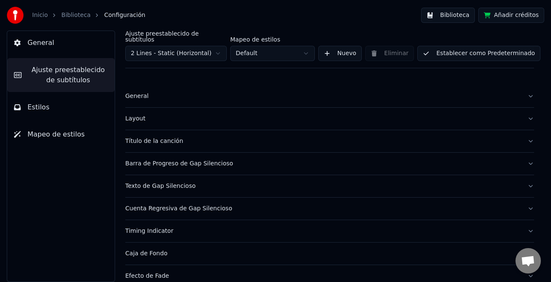
click at [146, 92] on div "General" at bounding box center [322, 96] width 395 height 8
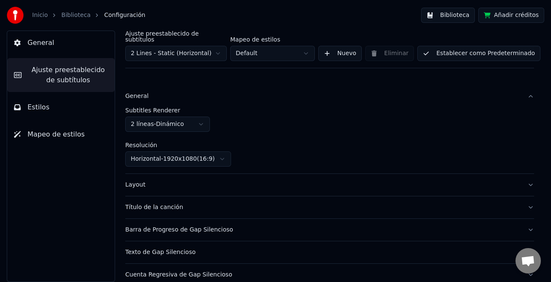
click at [195, 119] on html "Inicio Biblioteca Configuración Biblioteca Añadir créditos General Ajuste prees…" at bounding box center [275, 141] width 551 height 282
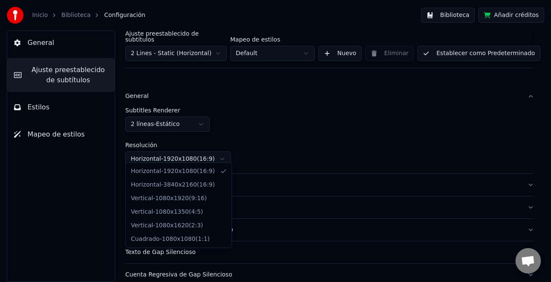
click at [227, 153] on html "Inicio Biblioteca Configuración Biblioteca Añadir créditos General Ajuste prees…" at bounding box center [275, 141] width 551 height 282
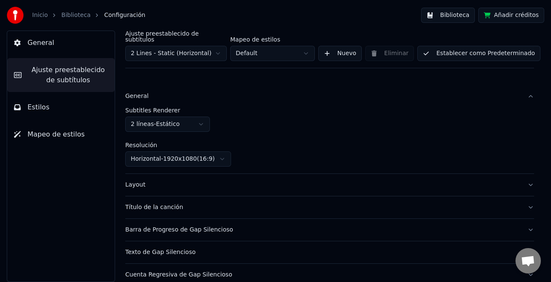
click at [227, 153] on html "Inicio Biblioteca Configuración Biblioteca Añadir créditos General Ajuste prees…" at bounding box center [275, 141] width 551 height 282
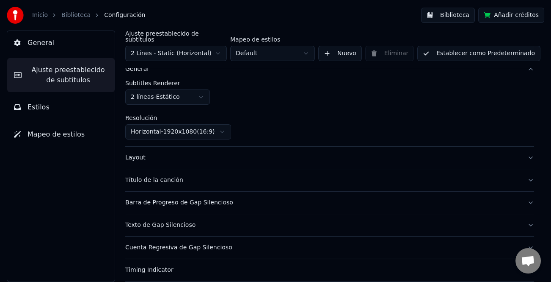
scroll to position [42, 0]
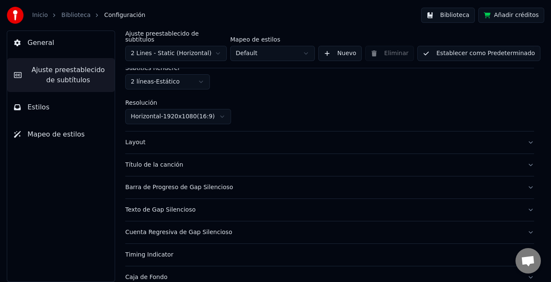
click at [126, 138] on div "Layout" at bounding box center [322, 142] width 395 height 8
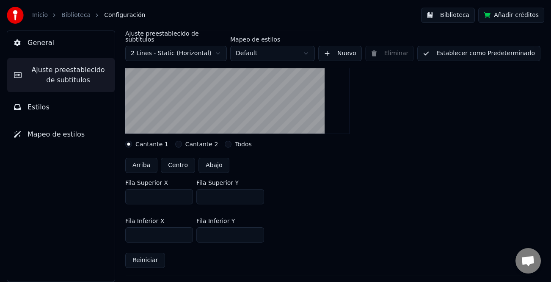
scroll to position [212, 0]
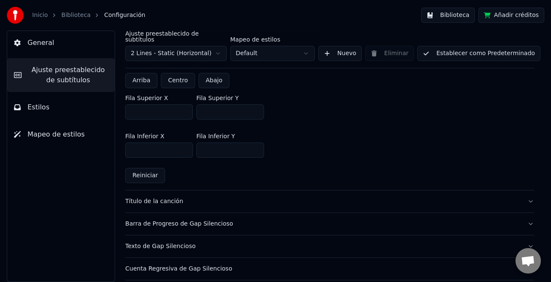
click at [176, 197] on div "Título de la canción" at bounding box center [322, 201] width 395 height 8
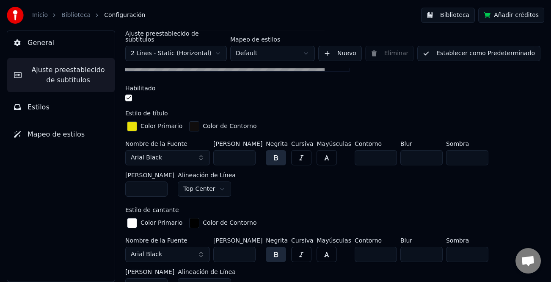
click at [245, 154] on input "***" at bounding box center [234, 157] width 42 height 15
click at [246, 153] on input "***" at bounding box center [234, 157] width 42 height 15
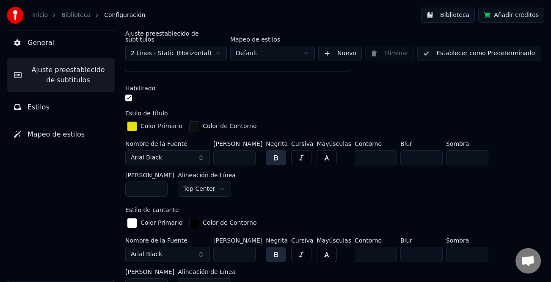
click at [246, 153] on input "***" at bounding box center [234, 157] width 42 height 15
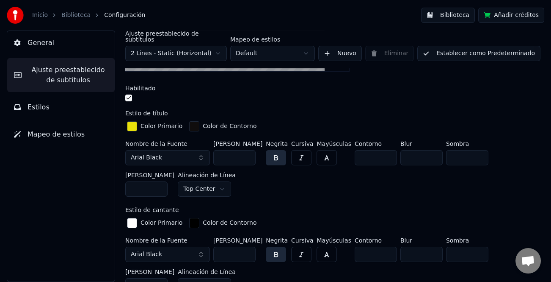
click at [246, 153] on input "***" at bounding box center [234, 157] width 42 height 15
type input "***"
click at [246, 153] on input "***" at bounding box center [234, 157] width 42 height 15
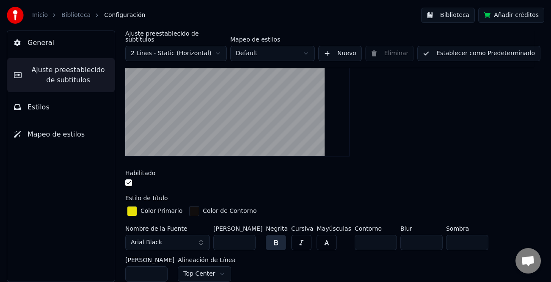
scroll to position [127, 0]
click at [492, 48] on button "Establecer como Predeterminado" at bounding box center [478, 53] width 123 height 15
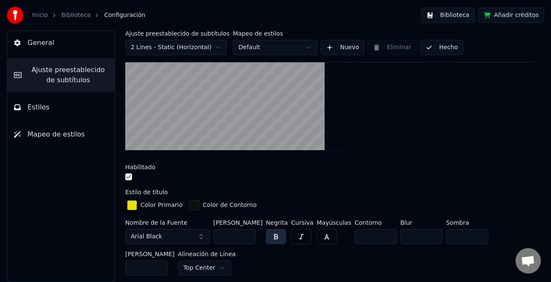
click at [442, 44] on button "Hecho" at bounding box center [441, 47] width 43 height 15
click at [465, 14] on button "Biblioteca" at bounding box center [448, 15] width 54 height 15
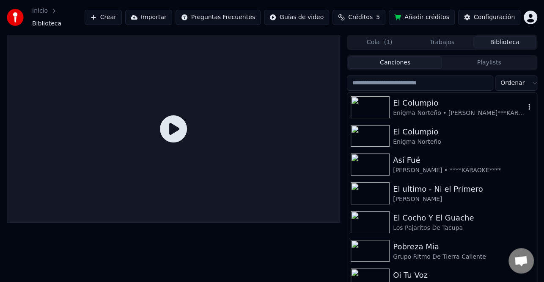
click at [440, 109] on div "Enigma Norteño • [PERSON_NAME]***KARAOKE****" at bounding box center [459, 113] width 132 height 8
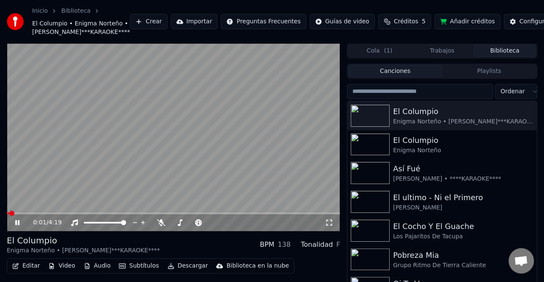
click at [32, 229] on video at bounding box center [174, 137] width 334 height 188
click at [33, 214] on span at bounding box center [174, 213] width 334 height 2
drag, startPoint x: 14, startPoint y: 240, endPoint x: 35, endPoint y: 233, distance: 22.2
click at [14, 226] on icon at bounding box center [23, 222] width 19 height 7
click at [46, 231] on div "0:20 / 4:19" at bounding box center [174, 222] width 334 height 17
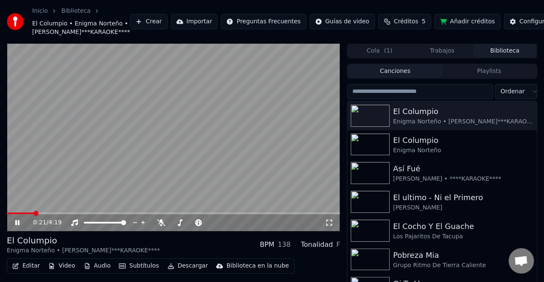
click at [47, 229] on video at bounding box center [174, 137] width 334 height 188
click at [50, 214] on span at bounding box center [174, 213] width 334 height 2
click at [17, 226] on icon at bounding box center [23, 222] width 19 height 7
click at [69, 214] on span at bounding box center [174, 213] width 334 height 2
click at [17, 225] on icon at bounding box center [17, 222] width 4 height 5
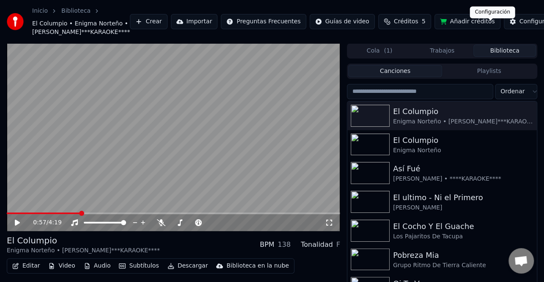
click at [520, 26] on div "Configuración" at bounding box center [540, 21] width 41 height 8
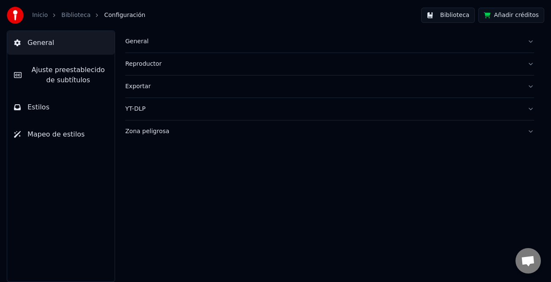
click at [73, 80] on span "Ajuste preestablecido de subtítulos" at bounding box center [68, 75] width 80 height 20
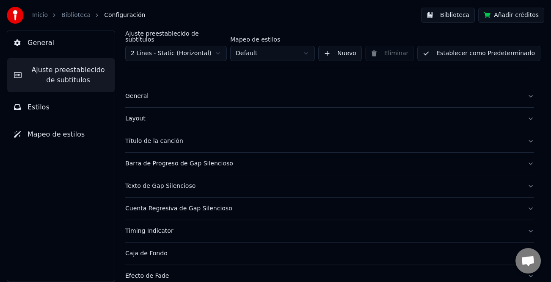
click at [160, 138] on div "Título de la canción" at bounding box center [322, 141] width 395 height 8
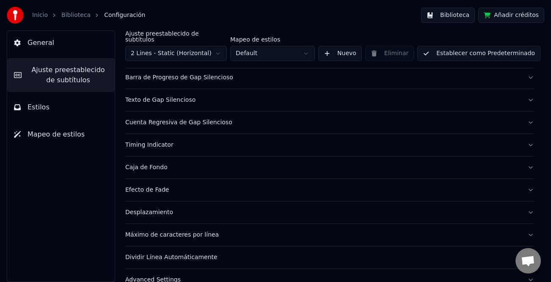
scroll to position [466, 0]
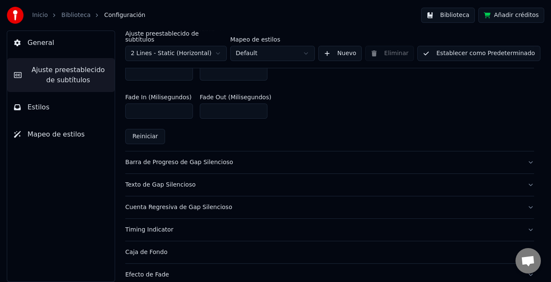
click at [207, 158] on div "Barra de Progreso de Gap Silencioso" at bounding box center [322, 162] width 395 height 8
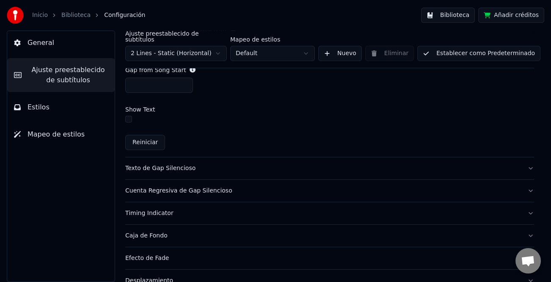
scroll to position [508, 0]
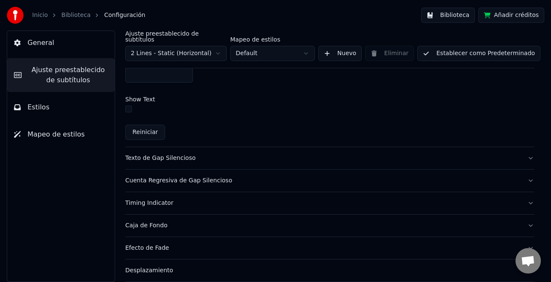
click at [191, 154] on div "Texto de Gap Silencioso" at bounding box center [322, 158] width 395 height 8
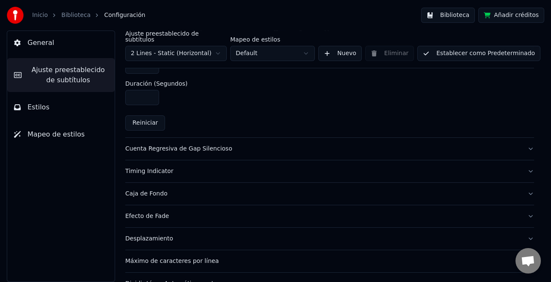
scroll to position [445, 0]
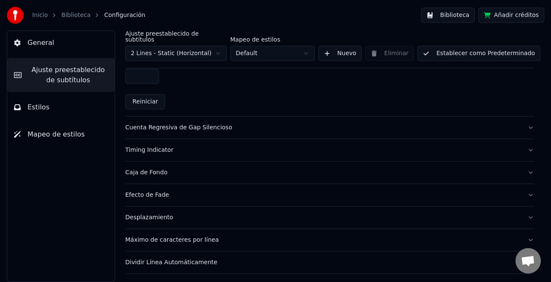
click at [169, 149] on button "Timing Indicator" at bounding box center [329, 150] width 409 height 22
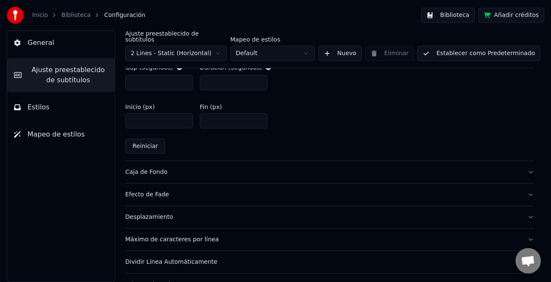
scroll to position [457, 0]
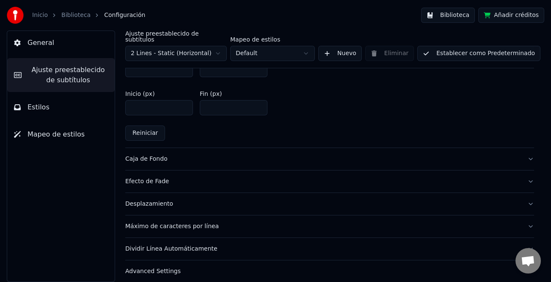
click at [158, 155] on div "Caja de Fondo" at bounding box center [322, 159] width 395 height 8
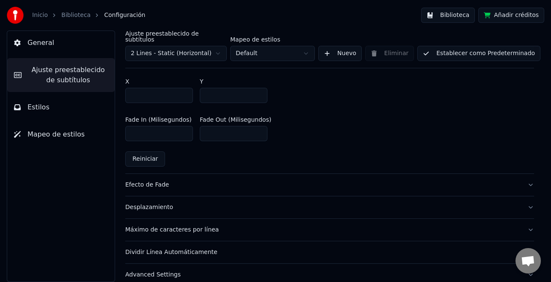
scroll to position [542, 0]
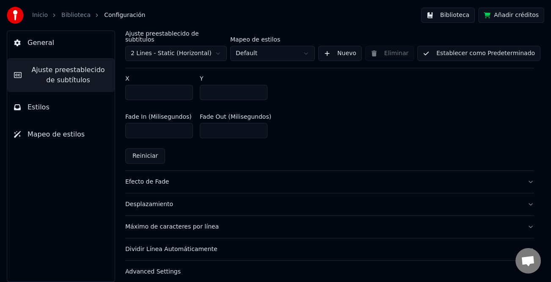
click at [161, 200] on div "Desplazamiento" at bounding box center [322, 204] width 395 height 8
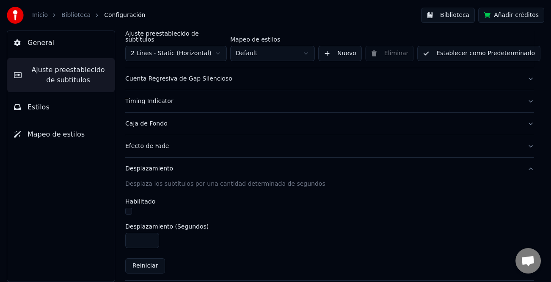
scroll to position [195, 0]
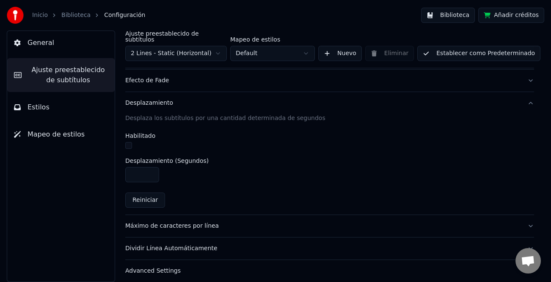
click at [198, 224] on button "Máximo de caracteres por línea" at bounding box center [329, 226] width 409 height 22
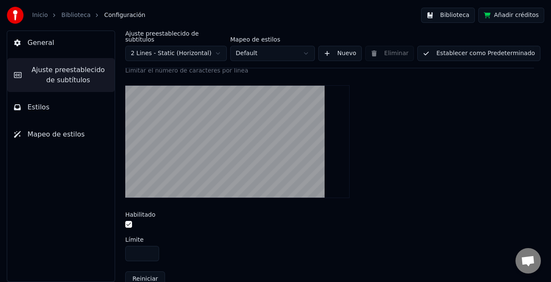
scroll to position [280, 0]
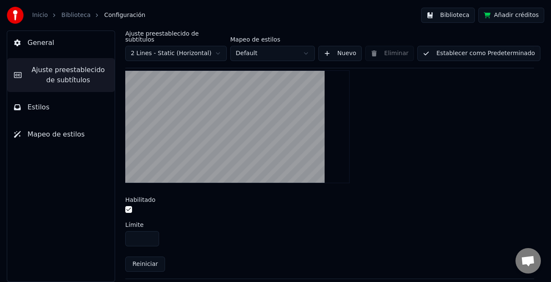
click at [145, 231] on input "**" at bounding box center [142, 238] width 34 height 15
click at [151, 231] on input "**" at bounding box center [142, 238] width 34 height 15
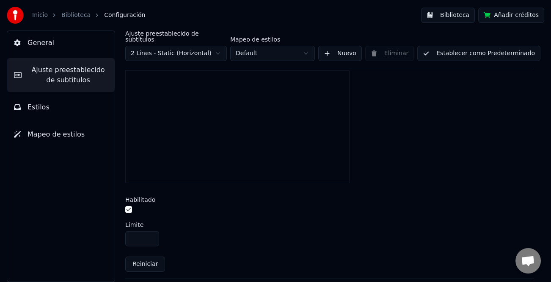
click at [151, 231] on input "**" at bounding box center [142, 238] width 34 height 15
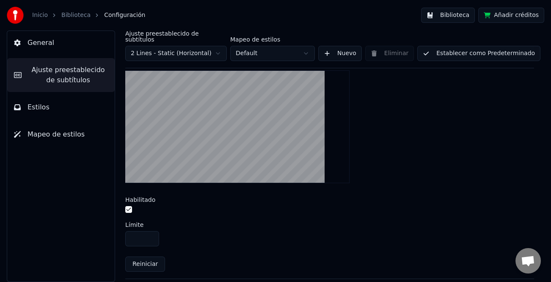
click at [149, 235] on input "**" at bounding box center [142, 238] width 34 height 15
click at [149, 234] on input "**" at bounding box center [142, 238] width 34 height 15
type input "**"
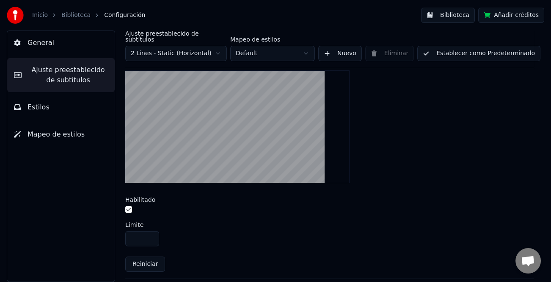
click at [149, 234] on input "**" at bounding box center [142, 238] width 34 height 15
click at [466, 47] on button "Establecer como Predeterminado" at bounding box center [478, 53] width 123 height 15
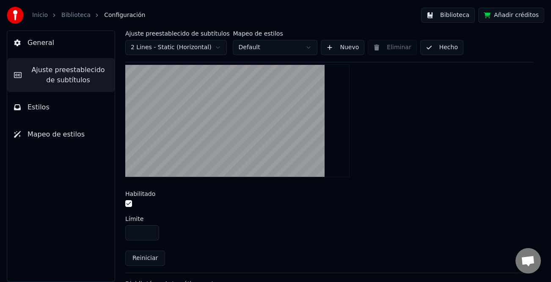
click at [438, 50] on button "Hecho" at bounding box center [441, 47] width 43 height 15
click at [464, 13] on button "Biblioteca" at bounding box center [448, 15] width 54 height 15
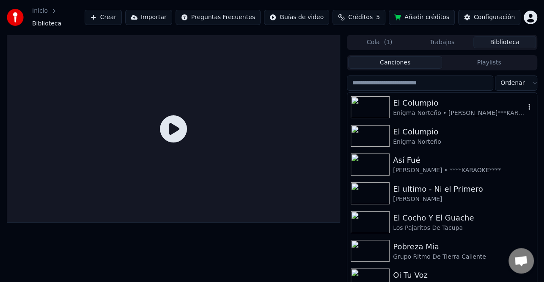
click at [426, 102] on div "El Columpio" at bounding box center [459, 103] width 132 height 12
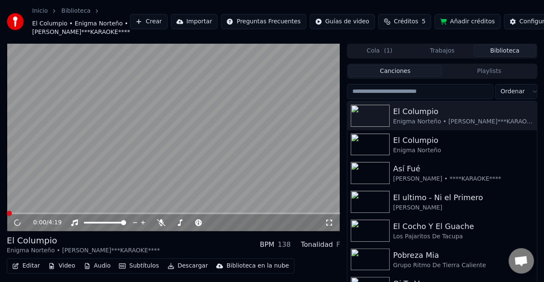
click at [33, 214] on span at bounding box center [174, 213] width 334 height 2
click at [47, 231] on div "0:20 / 4:19" at bounding box center [174, 222] width 334 height 17
click at [49, 229] on video at bounding box center [174, 137] width 334 height 188
click at [49, 214] on span at bounding box center [174, 213] width 334 height 2
click at [17, 225] on icon at bounding box center [17, 222] width 5 height 6
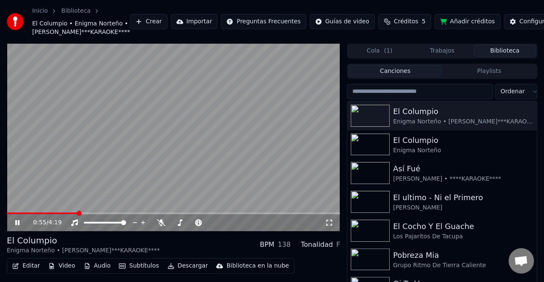
click at [17, 225] on icon at bounding box center [17, 222] width 4 height 5
click at [520, 26] on div "Configuración" at bounding box center [540, 21] width 41 height 8
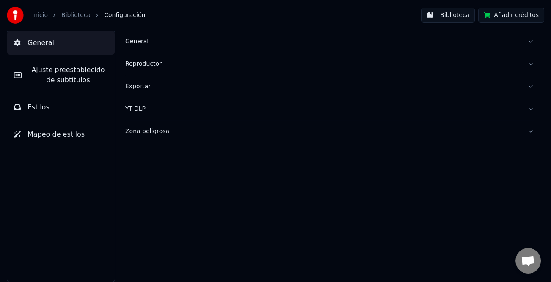
click at [75, 76] on span "Ajuste preestablecido de subtítulos" at bounding box center [68, 75] width 80 height 20
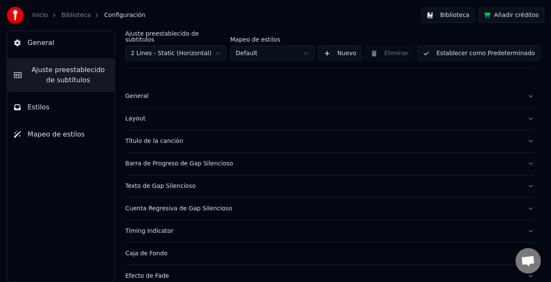
click at [134, 92] on div "General" at bounding box center [322, 96] width 395 height 8
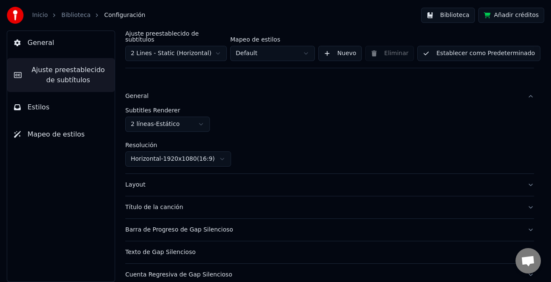
click at [135, 92] on div "General" at bounding box center [322, 96] width 395 height 8
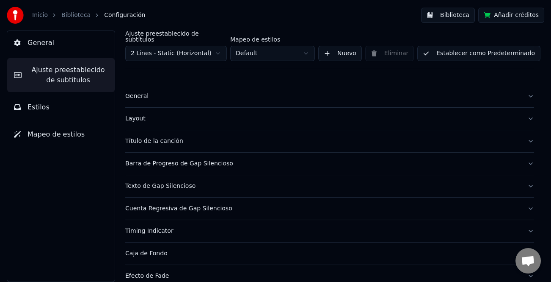
click at [157, 137] on div "Título de la canción" at bounding box center [322, 141] width 395 height 8
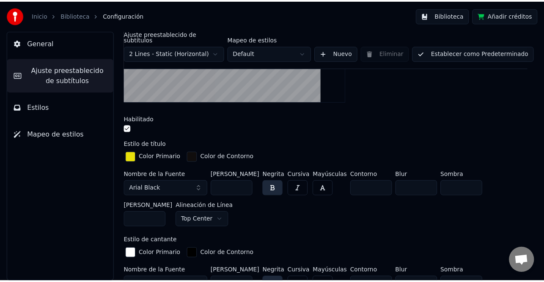
scroll to position [254, 0]
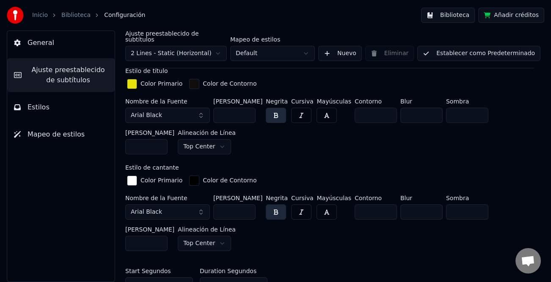
click at [248, 111] on input "***" at bounding box center [234, 115] width 42 height 15
type input "***"
click at [248, 111] on input "***" at bounding box center [234, 115] width 42 height 15
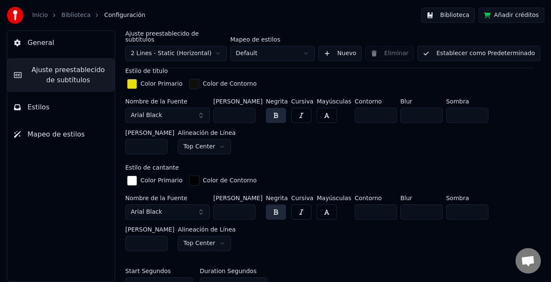
click at [483, 51] on button "Establecer como Predeterminado" at bounding box center [478, 53] width 123 height 15
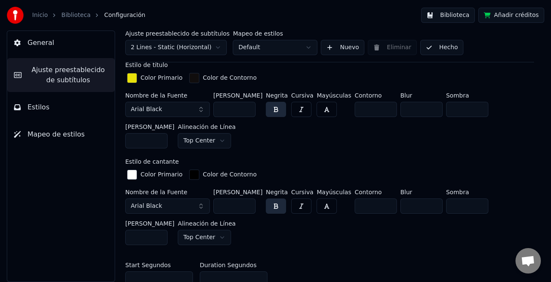
click at [421, 50] on button "Hecho" at bounding box center [441, 47] width 43 height 15
click at [467, 14] on button "Biblioteca" at bounding box center [448, 15] width 54 height 15
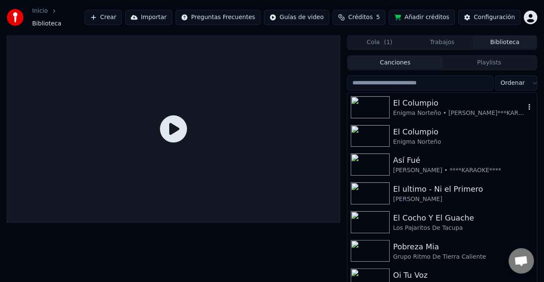
click at [420, 110] on div "Enigma Norteño • [PERSON_NAME]***KARAOKE****" at bounding box center [459, 113] width 132 height 8
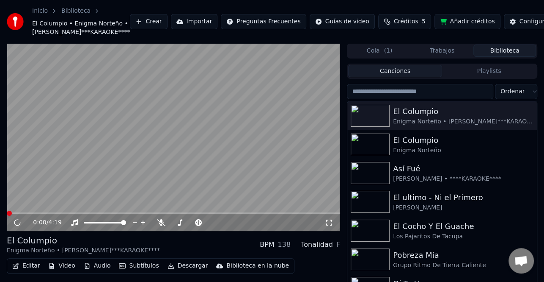
click at [51, 214] on span at bounding box center [174, 213] width 334 height 2
click at [61, 214] on span at bounding box center [174, 213] width 334 height 2
click at [20, 226] on icon at bounding box center [23, 222] width 19 height 7
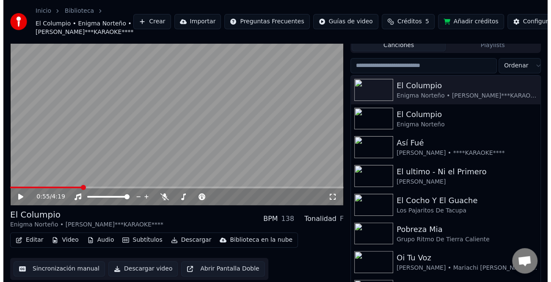
scroll to position [47, 0]
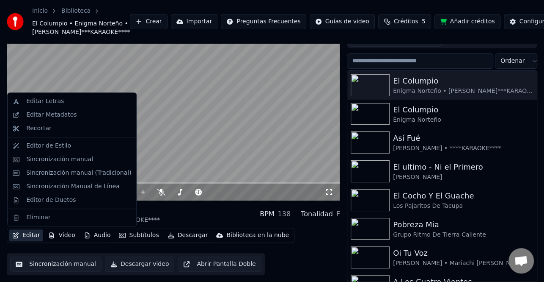
click at [26, 237] on button "Editar" at bounding box center [26, 235] width 34 height 12
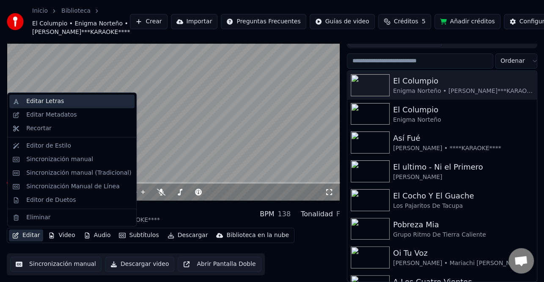
click at [65, 101] on div "Editar Letras" at bounding box center [78, 101] width 105 height 8
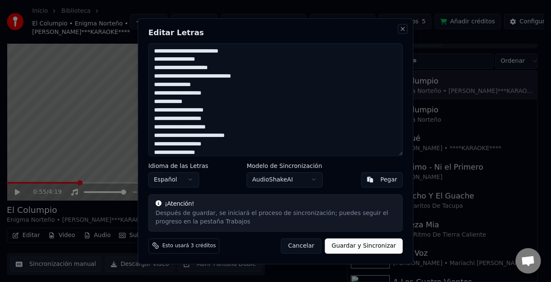
click at [402, 28] on button "Close" at bounding box center [403, 28] width 7 height 7
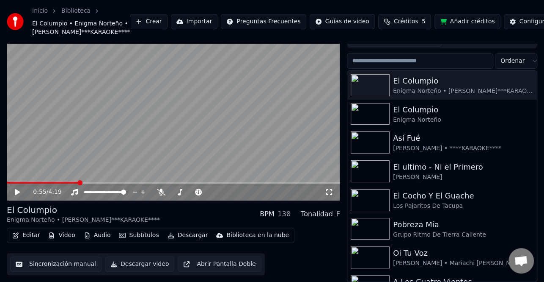
click at [64, 188] on video at bounding box center [174, 107] width 334 height 188
click at [59, 192] on div "0:55 / 4:19" at bounding box center [174, 191] width 334 height 17
click at [55, 189] on video at bounding box center [174, 107] width 334 height 188
click at [24, 195] on icon at bounding box center [23, 191] width 19 height 7
click at [59, 190] on video at bounding box center [174, 107] width 334 height 188
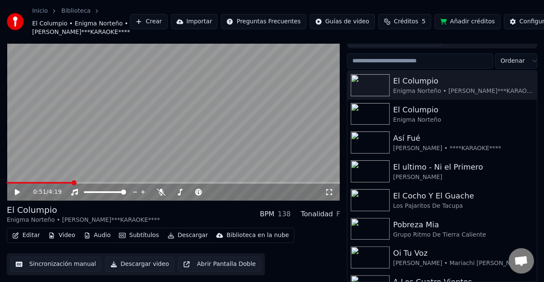
click at [72, 183] on span at bounding box center [40, 183] width 66 height 2
click at [18, 195] on icon at bounding box center [23, 191] width 19 height 7
click at [22, 195] on icon at bounding box center [23, 191] width 19 height 7
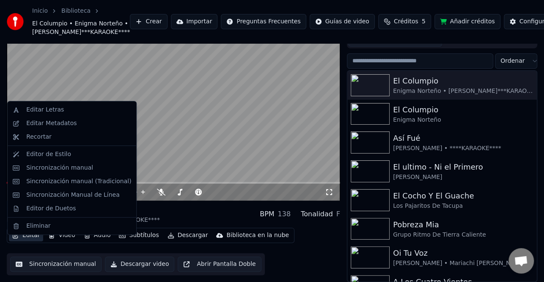
click at [23, 240] on button "Editar" at bounding box center [26, 235] width 34 height 12
click at [55, 106] on div "Editar Letras" at bounding box center [45, 109] width 38 height 8
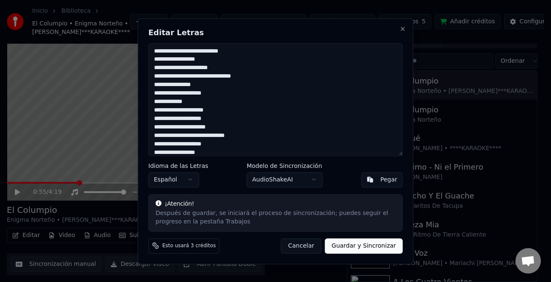
click at [228, 68] on textarea "**********" at bounding box center [276, 99] width 254 height 113
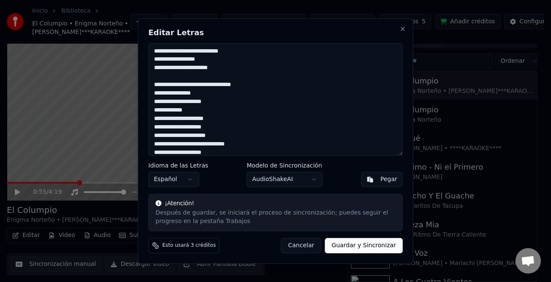
click at [273, 80] on textarea "**********" at bounding box center [276, 99] width 254 height 113
click at [264, 85] on textarea "**********" at bounding box center [276, 99] width 254 height 113
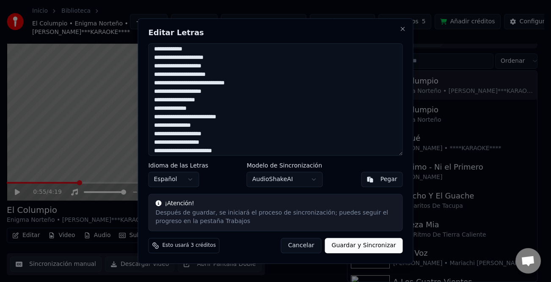
scroll to position [85, 0]
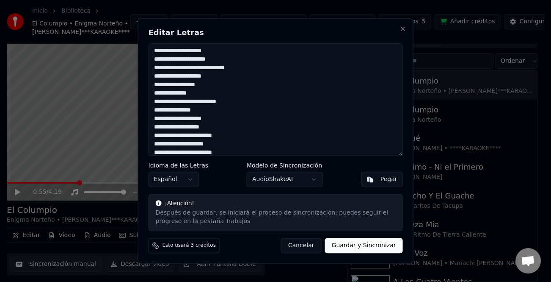
type textarea "**********"
click at [376, 246] on button "Guardar y Sincronizar" at bounding box center [364, 245] width 78 height 15
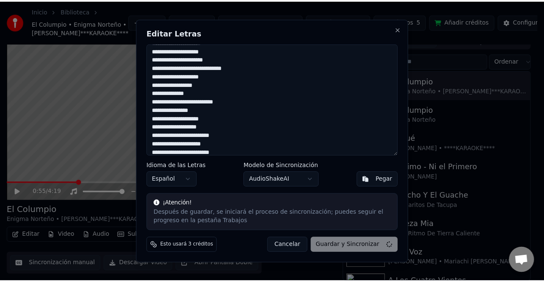
scroll to position [36, 0]
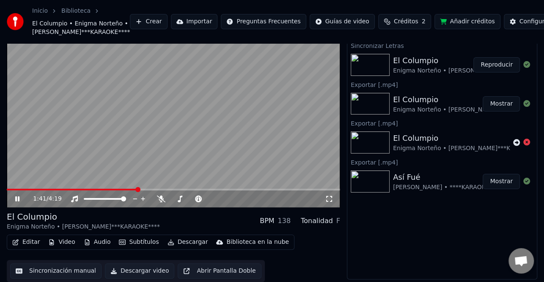
click at [501, 64] on button "Reproducir" at bounding box center [497, 64] width 47 height 15
click at [43, 190] on span at bounding box center [174, 189] width 334 height 2
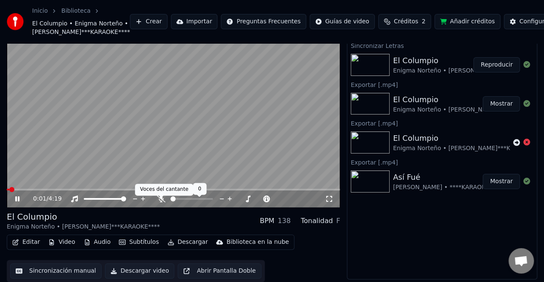
click at [160, 202] on icon at bounding box center [161, 198] width 8 height 7
click at [42, 190] on span at bounding box center [174, 189] width 334 height 2
click at [56, 192] on video at bounding box center [174, 113] width 334 height 188
click at [58, 192] on video at bounding box center [174, 113] width 334 height 188
click at [59, 195] on div "0:29 / 4:19" at bounding box center [174, 198] width 334 height 17
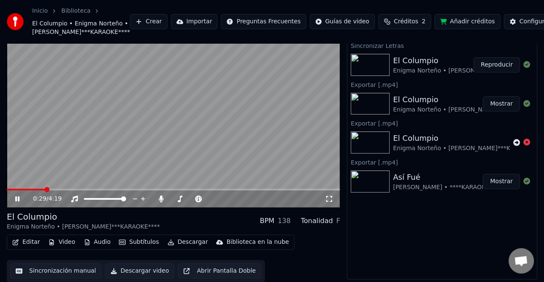
click at [60, 191] on video at bounding box center [174, 113] width 334 height 188
click at [60, 190] on span at bounding box center [174, 189] width 334 height 2
click at [22, 202] on icon at bounding box center [23, 198] width 19 height 7
click at [17, 201] on icon at bounding box center [17, 198] width 4 height 5
click at [520, 26] on div "Configuración" at bounding box center [540, 21] width 41 height 8
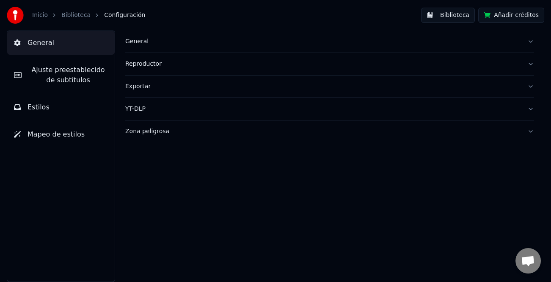
click at [71, 75] on span "Ajuste preestablecido de subtítulos" at bounding box center [68, 75] width 80 height 20
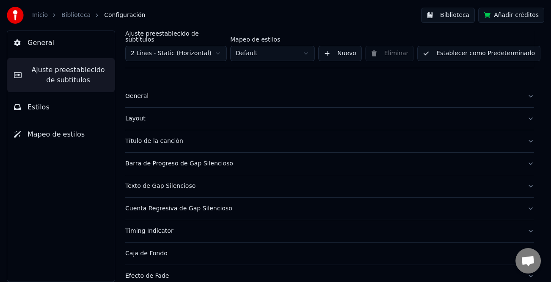
click at [150, 137] on div "Título de la canción" at bounding box center [322, 141] width 395 height 8
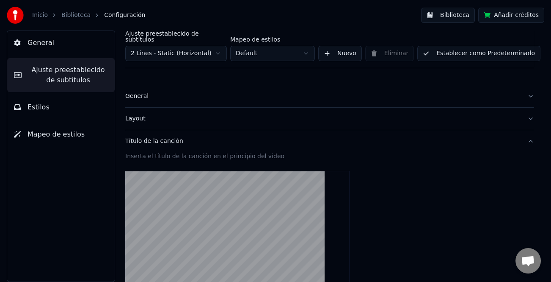
click at [136, 116] on div "Layout" at bounding box center [322, 118] width 395 height 8
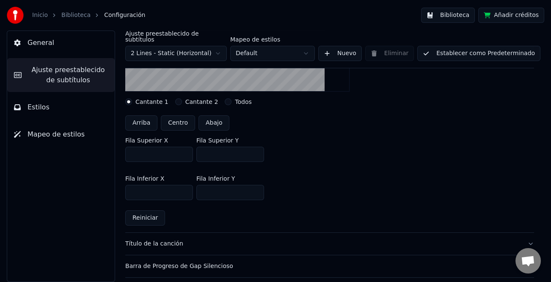
scroll to position [127, 0]
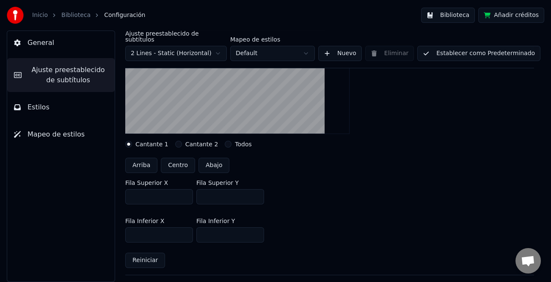
click at [164, 229] on input "***" at bounding box center [159, 234] width 68 height 15
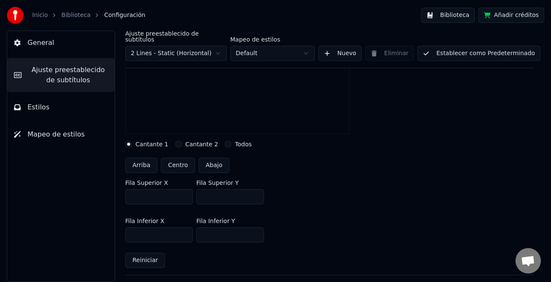
click at [185, 227] on input "***" at bounding box center [159, 234] width 68 height 15
type input "****"
click at [185, 227] on input "****" at bounding box center [159, 234] width 68 height 15
click at [255, 189] on input "***" at bounding box center [230, 196] width 68 height 15
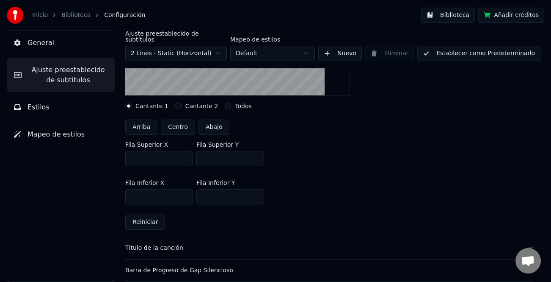
scroll to position [169, 0]
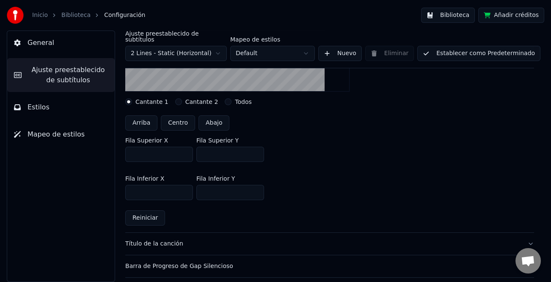
click at [180, 116] on button "Centro" at bounding box center [178, 122] width 34 height 15
type input "***"
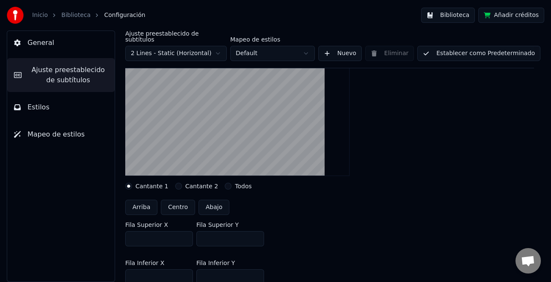
scroll to position [85, 0]
click at [213, 203] on button "Abajo" at bounding box center [214, 207] width 31 height 15
type input "***"
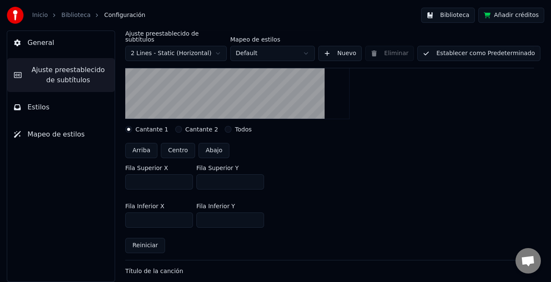
scroll to position [127, 0]
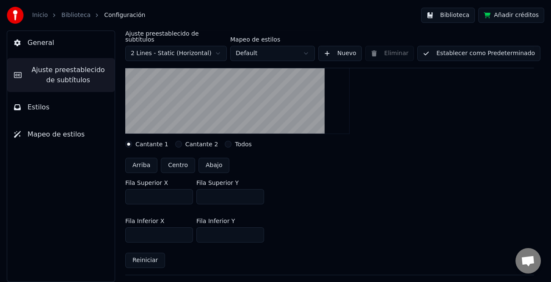
type input "****"
click at [185, 189] on input "****" at bounding box center [159, 196] width 68 height 15
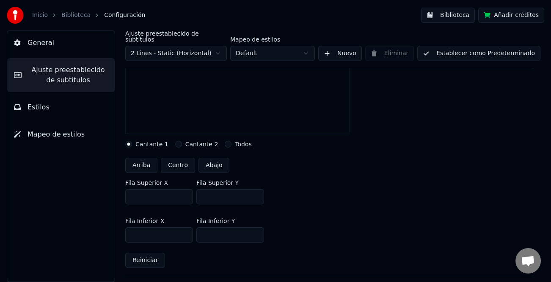
type input "***"
click at [255, 189] on input "***" at bounding box center [230, 196] width 68 height 15
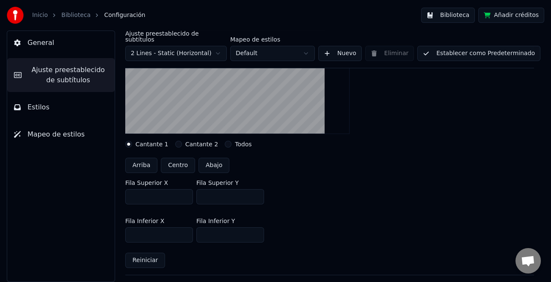
click at [151, 253] on button "Reiniciar" at bounding box center [145, 259] width 40 height 15
type input "***"
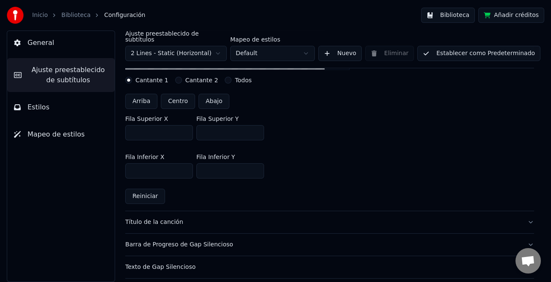
scroll to position [212, 0]
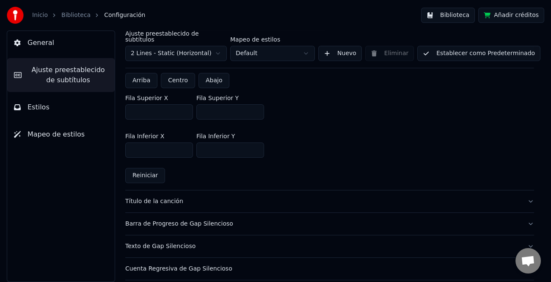
click at [174, 197] on div "Título de la canción" at bounding box center [322, 201] width 395 height 8
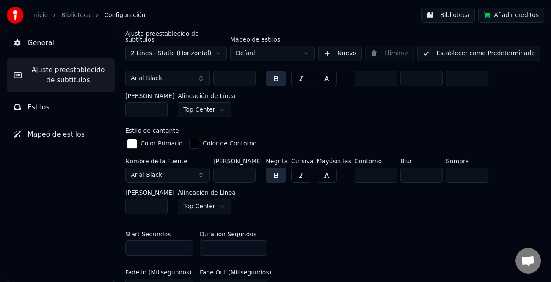
scroll to position [296, 0]
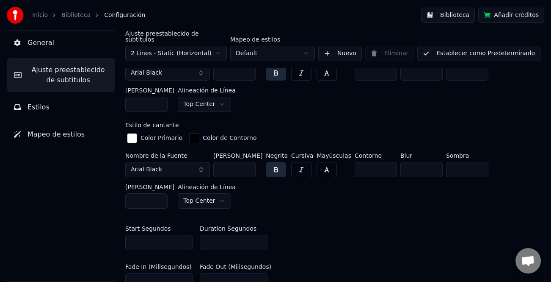
type input "***"
click at [248, 162] on input "***" at bounding box center [234, 169] width 42 height 15
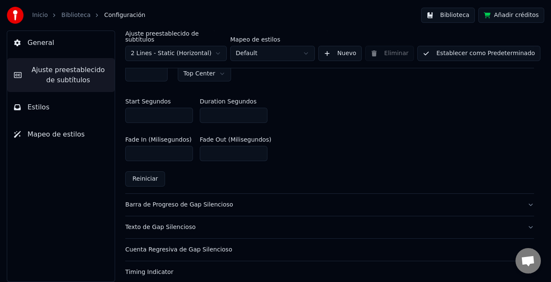
click at [215, 200] on div "Barra de Progreso de Gap Silencioso" at bounding box center [322, 204] width 395 height 8
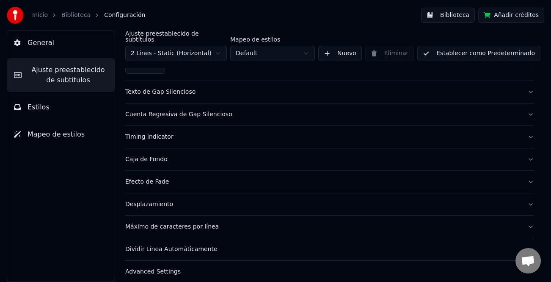
scroll to position [575, 0]
click at [194, 222] on div "Máximo de caracteres por línea" at bounding box center [322, 226] width 395 height 8
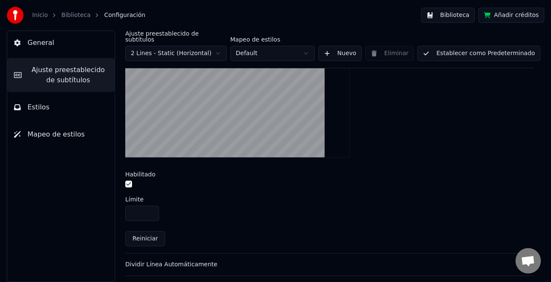
scroll to position [321, 0]
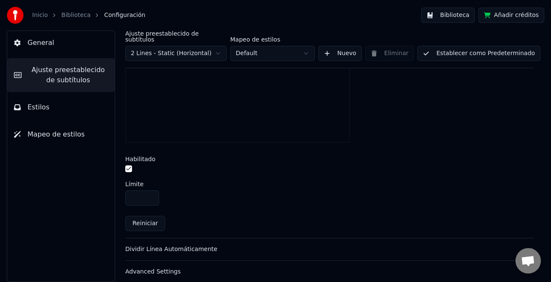
click at [151, 190] on input "**" at bounding box center [142, 197] width 34 height 15
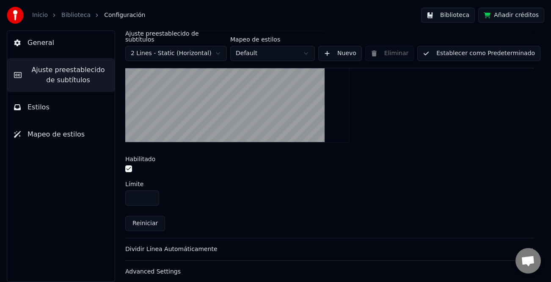
click at [151, 190] on input "**" at bounding box center [142, 197] width 34 height 15
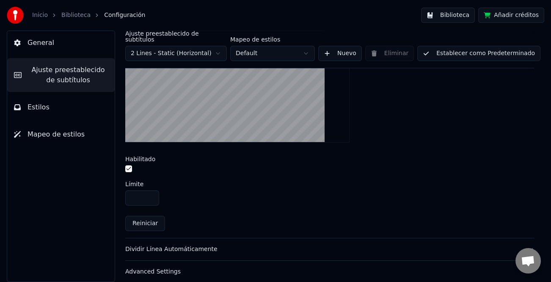
click at [151, 190] on input "**" at bounding box center [142, 197] width 34 height 15
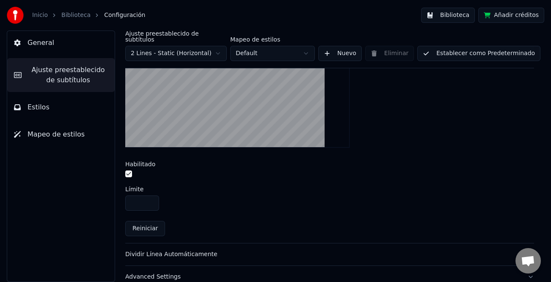
scroll to position [321, 0]
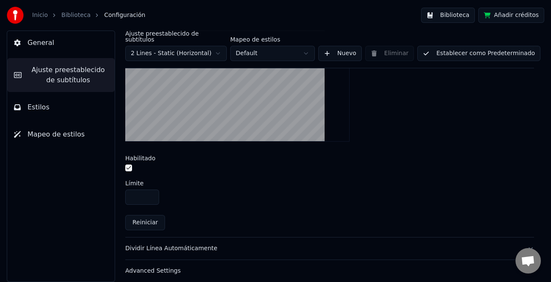
click at [137, 221] on button "Reiniciar" at bounding box center [145, 222] width 40 height 15
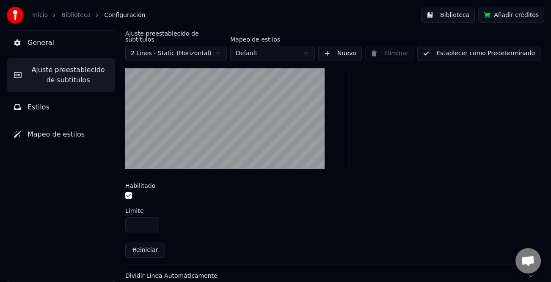
scroll to position [279, 0]
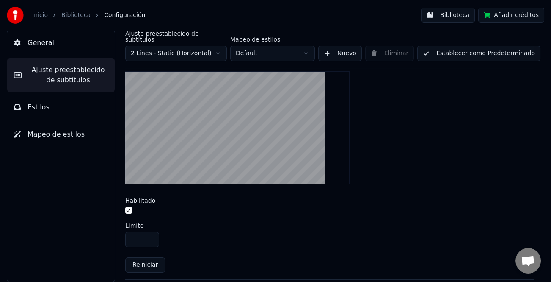
click at [152, 232] on input "**" at bounding box center [142, 239] width 34 height 15
click at [151, 232] on input "**" at bounding box center [142, 239] width 34 height 15
type input "**"
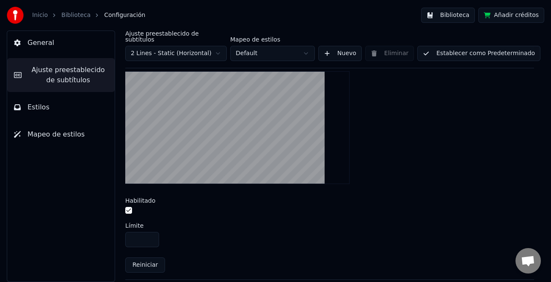
click at [151, 232] on input "**" at bounding box center [142, 239] width 34 height 15
click at [483, 51] on button "Establecer como Predeterminado" at bounding box center [478, 53] width 123 height 15
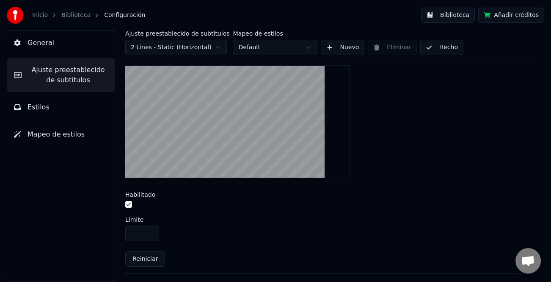
scroll to position [321, 0]
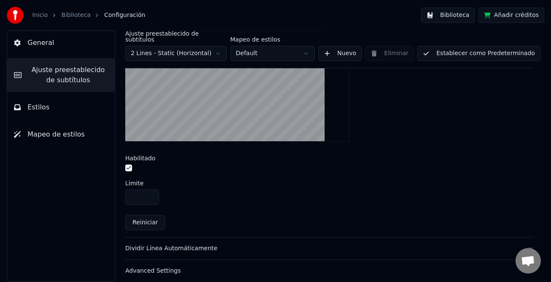
click at [195, 244] on div "Dividir Línea Automáticamente" at bounding box center [322, 248] width 395 height 8
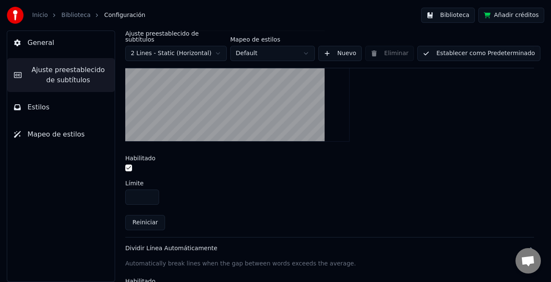
scroll to position [195, 0]
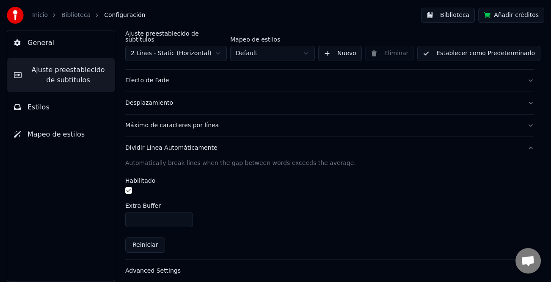
click at [169, 266] on div "Advanced Settings" at bounding box center [322, 270] width 395 height 8
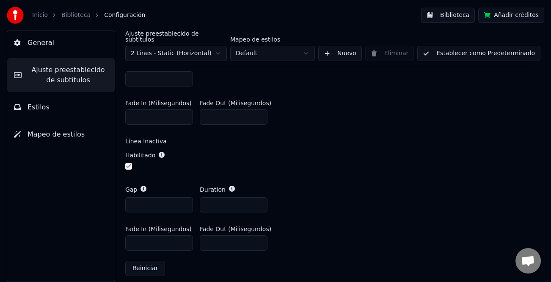
scroll to position [343, 0]
click at [500, 50] on button "Establecer como Predeterminado" at bounding box center [478, 53] width 123 height 15
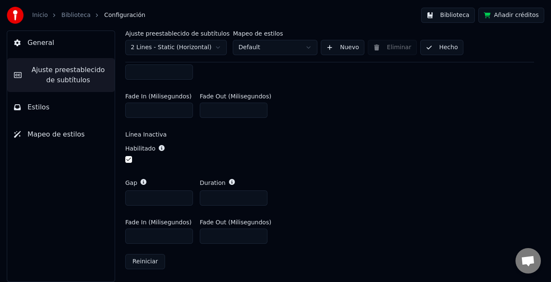
click at [453, 49] on button "Hecho" at bounding box center [441, 47] width 43 height 15
click at [445, 51] on button "Hecho" at bounding box center [441, 47] width 43 height 15
click at [425, 56] on div "Ajuste preestablecido de subtítulos 2 Lines - Static (Horizontal) Mapeo de esti…" at bounding box center [329, 46] width 409 height 32
click at [432, 48] on button "Hecho" at bounding box center [441, 47] width 43 height 15
drag, startPoint x: 432, startPoint y: 48, endPoint x: 437, endPoint y: 42, distance: 7.2
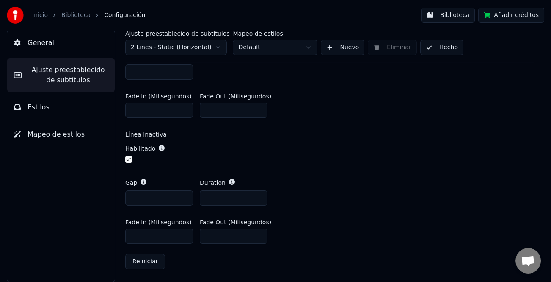
click at [434, 45] on button "Hecho" at bounding box center [441, 47] width 43 height 15
click at [454, 17] on button "Biblioteca" at bounding box center [448, 15] width 54 height 15
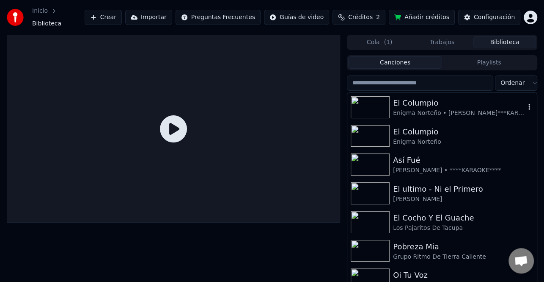
click at [422, 113] on div "El Columpio Enigma Norteño • [PERSON_NAME]***KARAOKE****" at bounding box center [443, 107] width 190 height 29
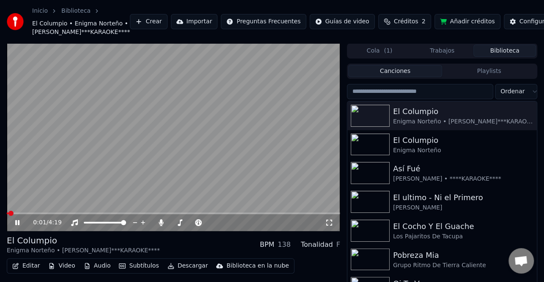
click at [52, 231] on div "0:01 / 4:19" at bounding box center [174, 222] width 334 height 17
click at [44, 214] on span at bounding box center [174, 213] width 334 height 2
click at [60, 228] on video at bounding box center [174, 137] width 334 height 188
click at [68, 228] on video at bounding box center [174, 137] width 334 height 188
click at [68, 214] on span at bounding box center [174, 213] width 334 height 2
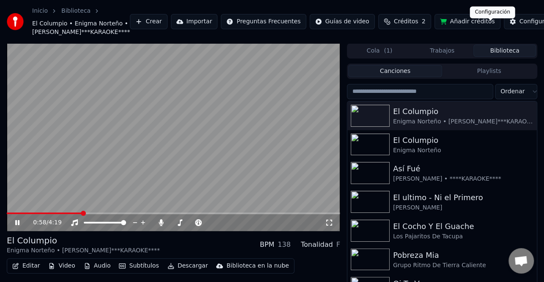
click at [520, 26] on div "Configuración" at bounding box center [540, 21] width 41 height 8
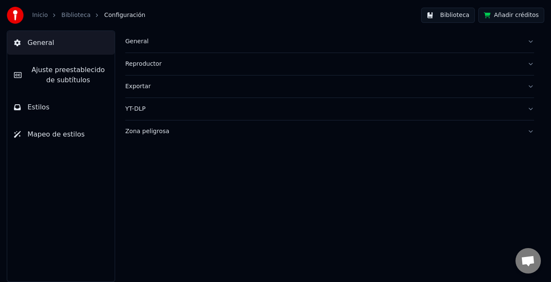
click at [129, 41] on div "General" at bounding box center [322, 41] width 395 height 8
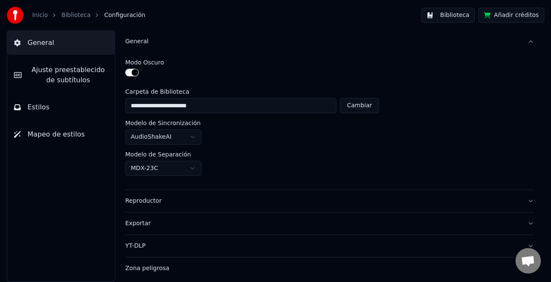
click at [146, 202] on div "Reproductor" at bounding box center [322, 200] width 395 height 8
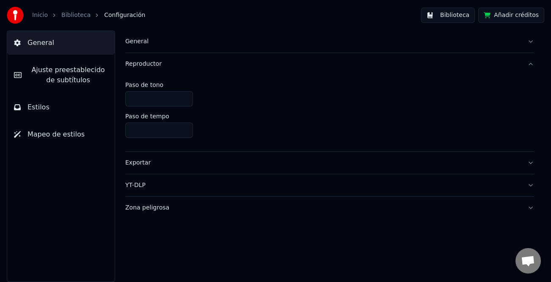
click at [72, 75] on span "Ajuste preestablecido de subtítulos" at bounding box center [68, 75] width 80 height 20
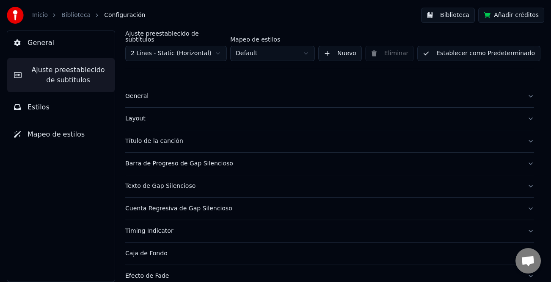
click at [149, 92] on div "General" at bounding box center [322, 96] width 395 height 8
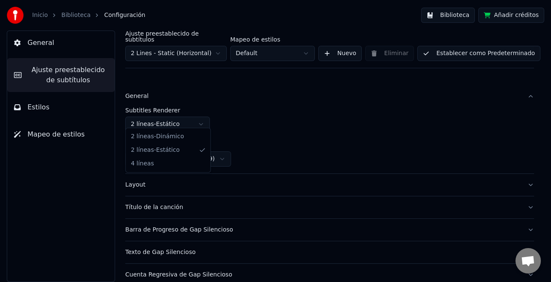
click at [200, 119] on html "Inicio Biblioteca Configuración Biblioteca Añadir créditos General Ajuste prees…" at bounding box center [275, 141] width 551 height 282
click at [142, 180] on div "Layout" at bounding box center [322, 184] width 395 height 8
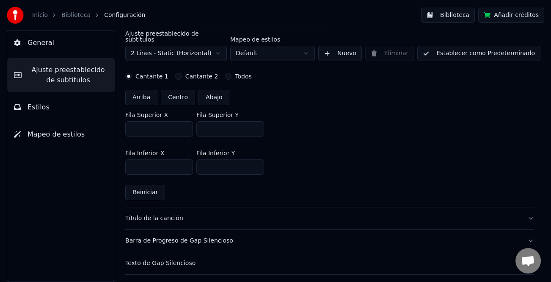
scroll to position [212, 0]
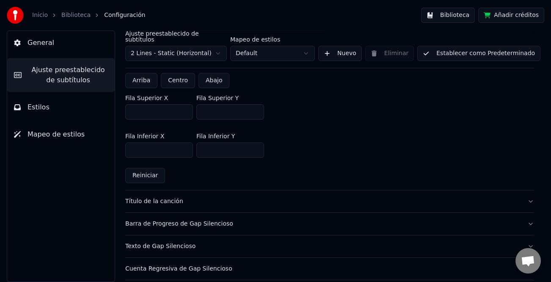
click at [160, 197] on div "Título de la canción" at bounding box center [322, 201] width 395 height 8
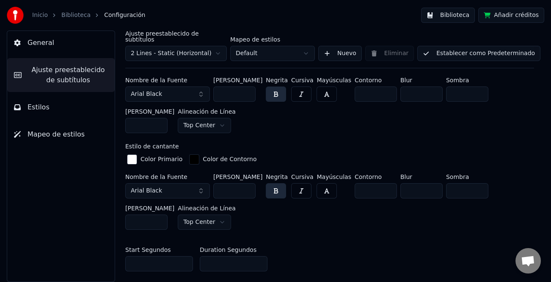
scroll to position [296, 0]
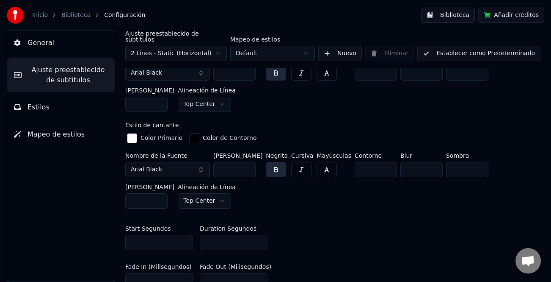
click at [202, 162] on button "Arial Black" at bounding box center [167, 169] width 85 height 15
click at [198, 163] on button "Arial Black" at bounding box center [167, 169] width 85 height 15
click at [200, 162] on button "Arial Black" at bounding box center [167, 169] width 85 height 15
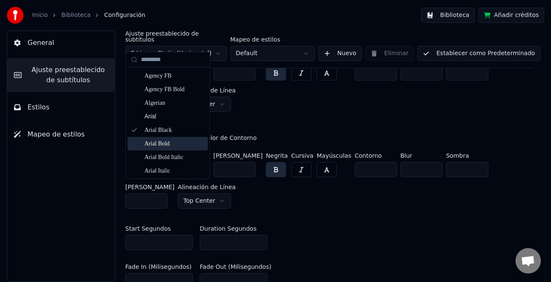
scroll to position [423, 0]
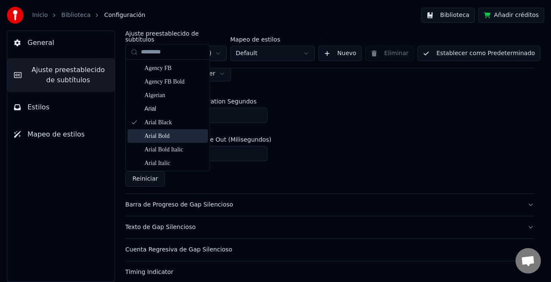
click at [350, 142] on div "Fade In (Milisegundos) *** Fade Out (Milisegundos) ***" at bounding box center [329, 149] width 409 height 38
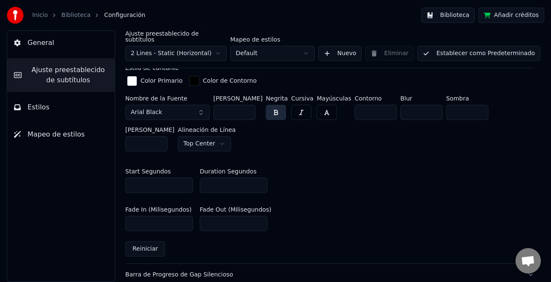
scroll to position [339, 0]
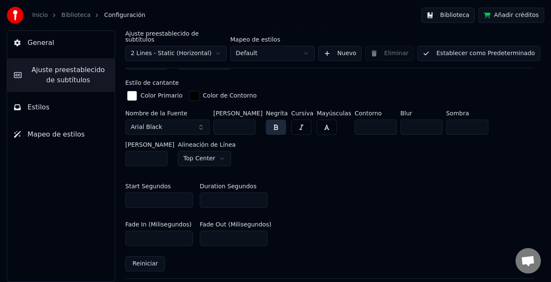
click at [199, 123] on button "Arial Black" at bounding box center [167, 126] width 85 height 15
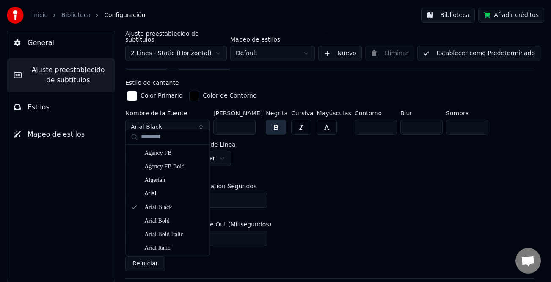
click at [199, 122] on button "Arial Black" at bounding box center [167, 126] width 85 height 15
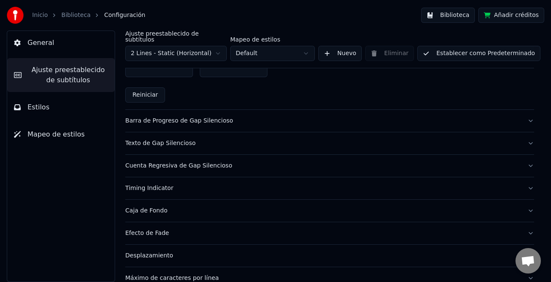
scroll to position [508, 0]
click at [210, 116] on div "Barra de Progreso de Gap Silencioso" at bounding box center [322, 120] width 395 height 8
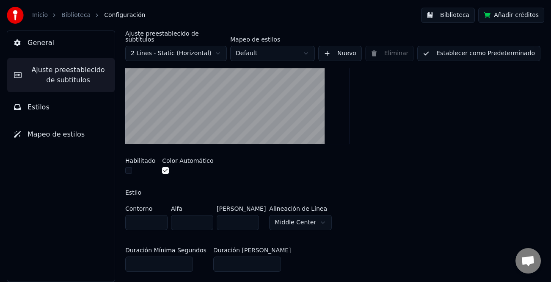
scroll to position [169, 0]
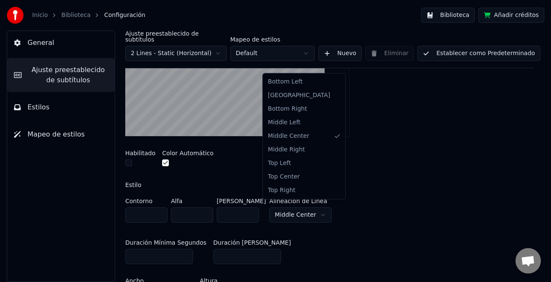
click at [309, 205] on html "Inicio Biblioteca Configuración Biblioteca Añadir créditos General Ajuste prees…" at bounding box center [275, 141] width 551 height 282
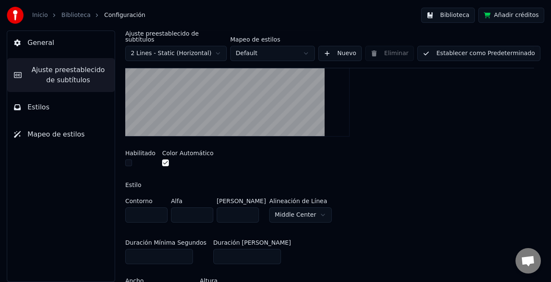
click at [310, 205] on html "Inicio Biblioteca Configuración Biblioteca Añadir créditos General Ajuste prees…" at bounding box center [275, 141] width 551 height 282
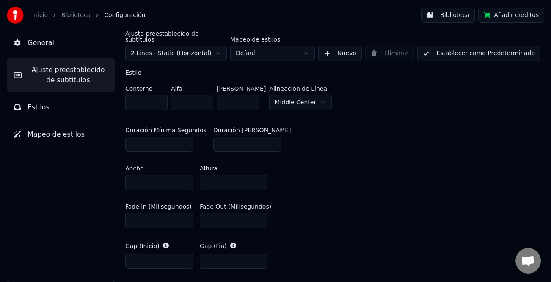
scroll to position [381, 0]
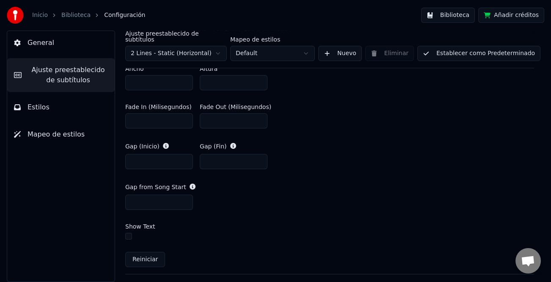
click at [153, 252] on button "Reiniciar" at bounding box center [145, 259] width 40 height 15
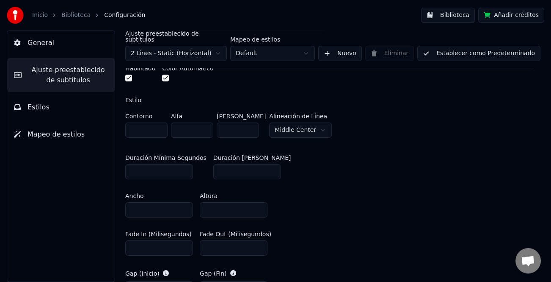
scroll to position [169, 0]
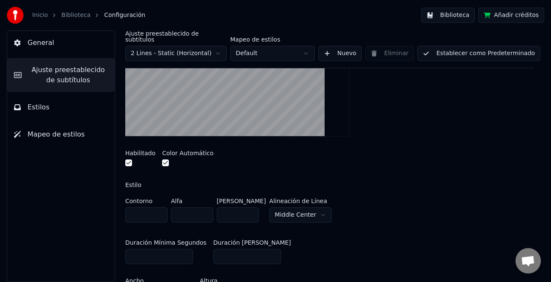
click at [141, 150] on label "Habilitado" at bounding box center [140, 153] width 30 height 6
click at [127, 159] on button "button" at bounding box center [128, 162] width 7 height 7
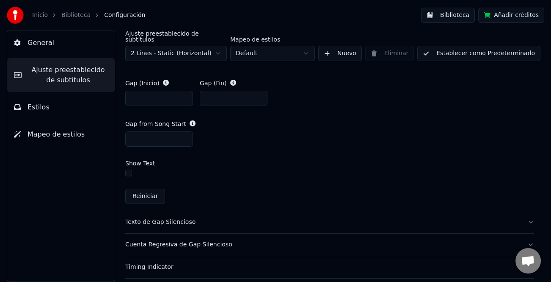
scroll to position [466, 0]
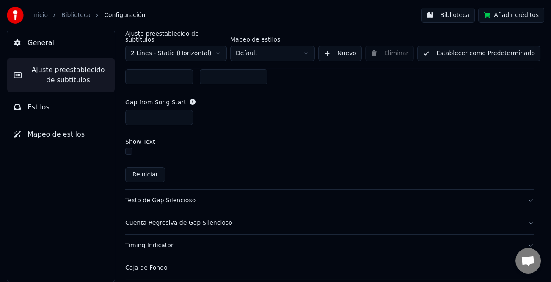
click at [179, 196] on div "Texto de Gap Silencioso" at bounding box center [322, 200] width 395 height 8
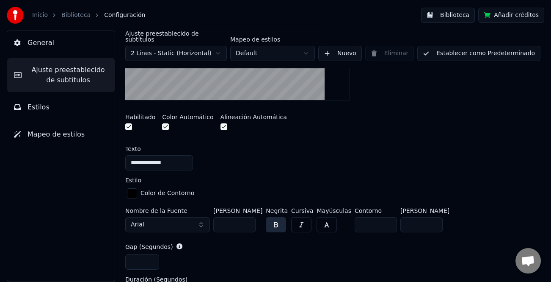
scroll to position [233, 0]
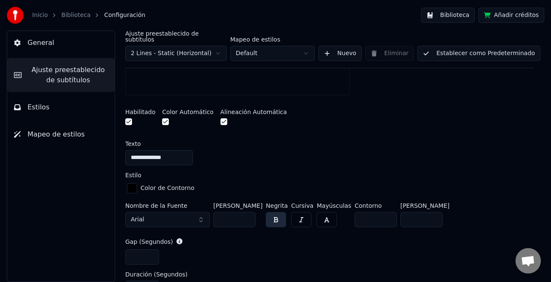
click at [246, 215] on input "**" at bounding box center [234, 219] width 42 height 15
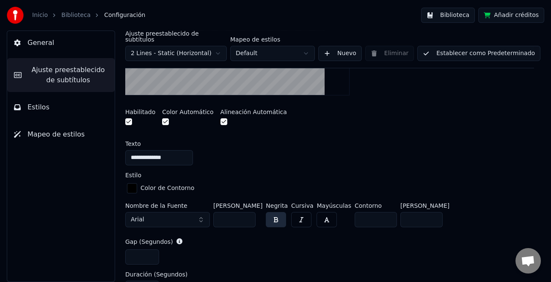
click at [246, 215] on input "**" at bounding box center [234, 219] width 42 height 15
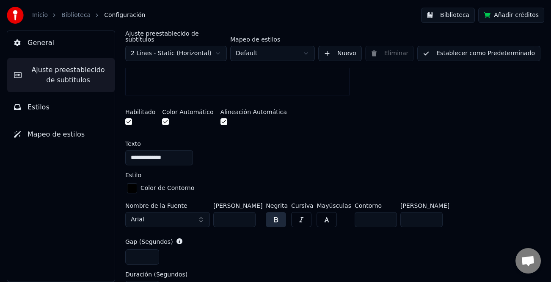
click at [246, 215] on input "**" at bounding box center [234, 219] width 42 height 15
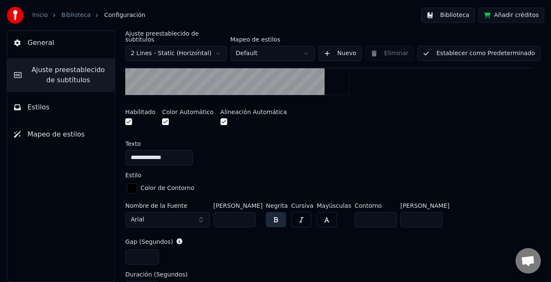
click at [246, 215] on input "**" at bounding box center [234, 219] width 42 height 15
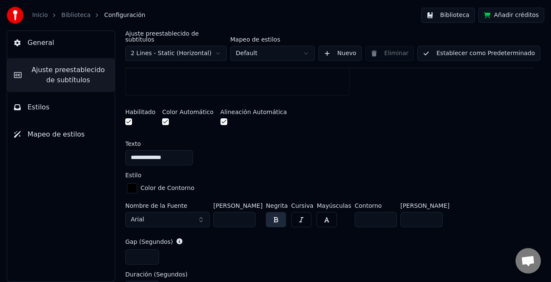
click at [246, 215] on input "**" at bounding box center [234, 219] width 42 height 15
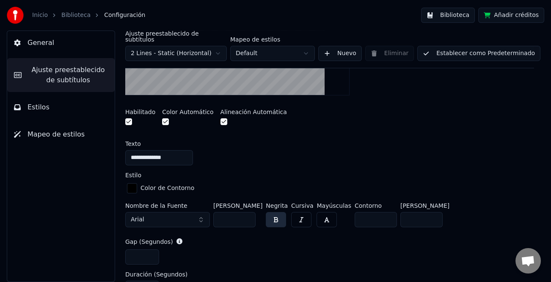
click at [246, 215] on input "**" at bounding box center [234, 219] width 42 height 15
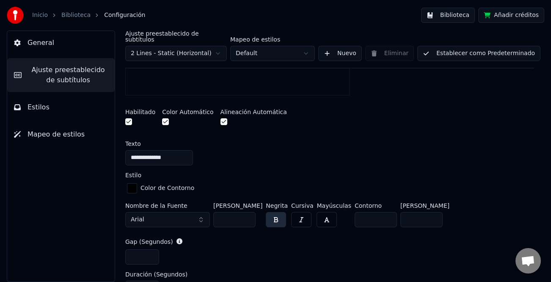
click at [246, 215] on input "**" at bounding box center [234, 219] width 42 height 15
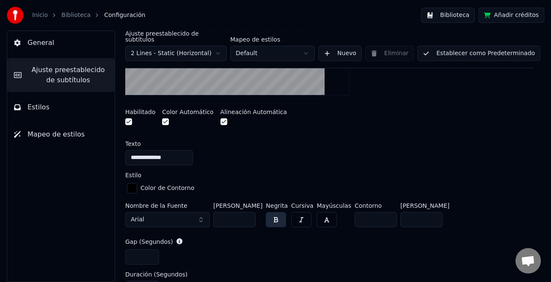
type input "**"
click at [249, 213] on input "**" at bounding box center [234, 219] width 42 height 15
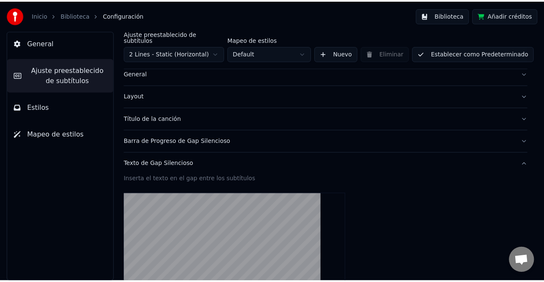
scroll to position [21, 0]
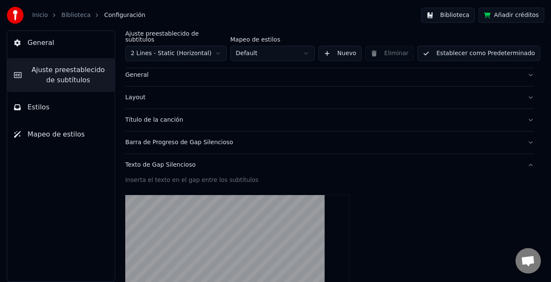
click at [475, 46] on button "Establecer como Predeterminado" at bounding box center [478, 53] width 123 height 15
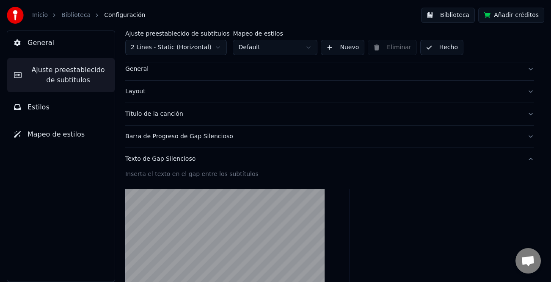
click at [443, 48] on button "Hecho" at bounding box center [441, 47] width 43 height 15
click at [457, 16] on button "Biblioteca" at bounding box center [448, 15] width 54 height 15
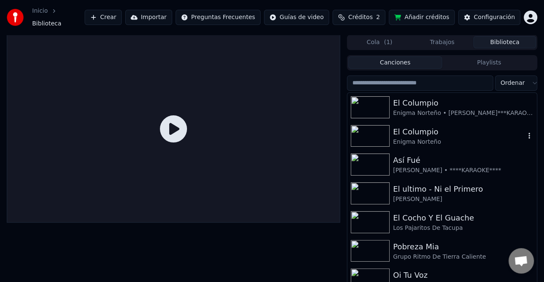
click at [446, 138] on div "Enigma Norteño" at bounding box center [459, 142] width 132 height 8
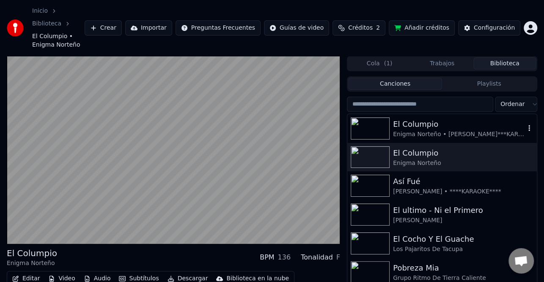
click at [436, 130] on div "Enigma Norteño • [PERSON_NAME]***KARAOKE****" at bounding box center [459, 134] width 132 height 8
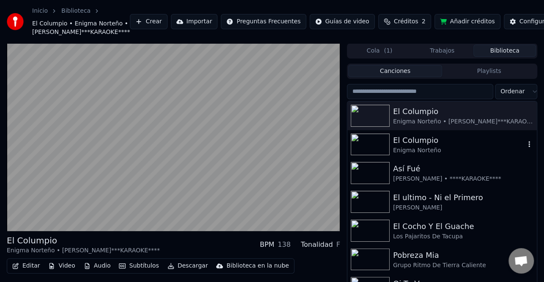
click at [428, 155] on div "Enigma Norteño" at bounding box center [459, 150] width 132 height 8
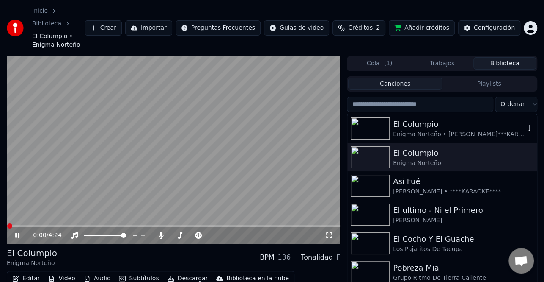
click at [417, 130] on div "Enigma Norteño • [PERSON_NAME]***KARAOKE****" at bounding box center [459, 134] width 132 height 8
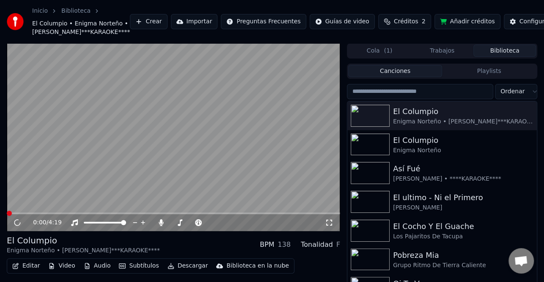
click at [94, 229] on video at bounding box center [174, 137] width 334 height 188
click at [82, 231] on div "0:00 / 4:19" at bounding box center [174, 222] width 334 height 17
click at [82, 229] on video at bounding box center [174, 137] width 334 height 188
click at [77, 214] on span at bounding box center [174, 213] width 334 height 2
click at [58, 214] on span at bounding box center [33, 213] width 52 height 2
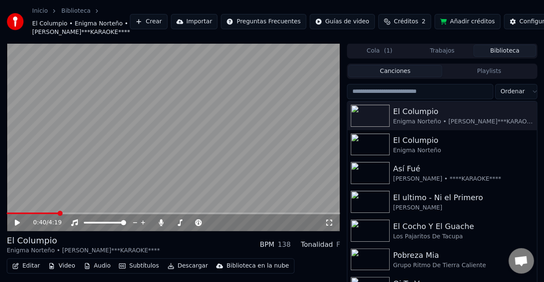
click at [19, 226] on icon at bounding box center [23, 222] width 19 height 7
click at [18, 226] on icon at bounding box center [23, 222] width 19 height 7
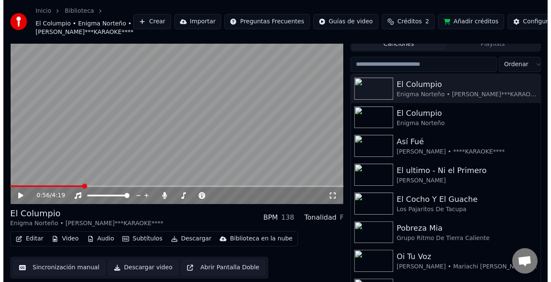
scroll to position [42, 0]
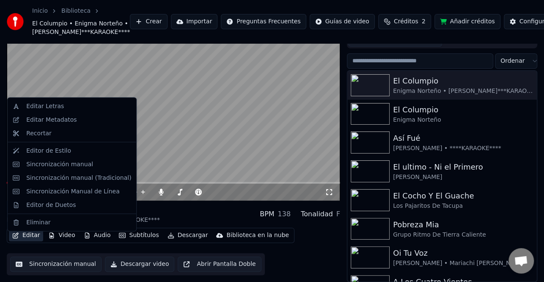
click at [27, 238] on button "Editar" at bounding box center [26, 235] width 34 height 12
click at [53, 121] on div "Editar Metadatos" at bounding box center [51, 120] width 50 height 8
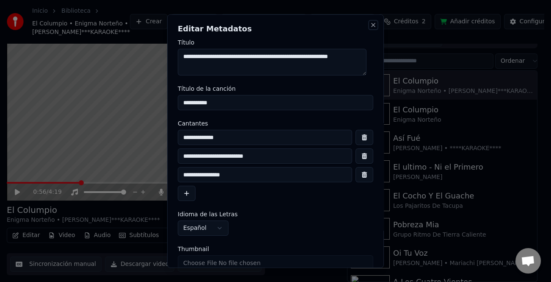
drag, startPoint x: 365, startPoint y: 21, endPoint x: 352, endPoint y: 33, distance: 17.4
click at [370, 22] on button "Close" at bounding box center [373, 24] width 7 height 7
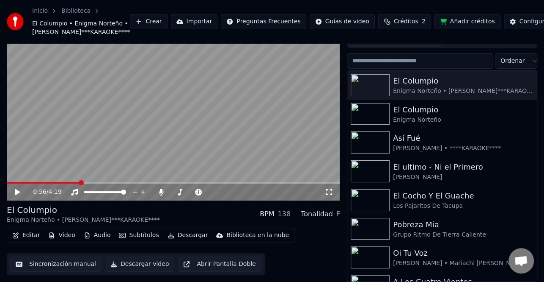
click at [26, 238] on button "Editar" at bounding box center [26, 235] width 34 height 12
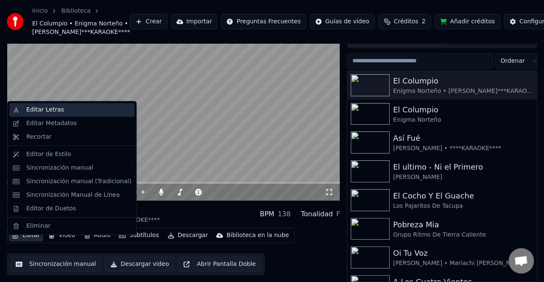
click at [59, 111] on div "Editar Letras" at bounding box center [78, 109] width 105 height 8
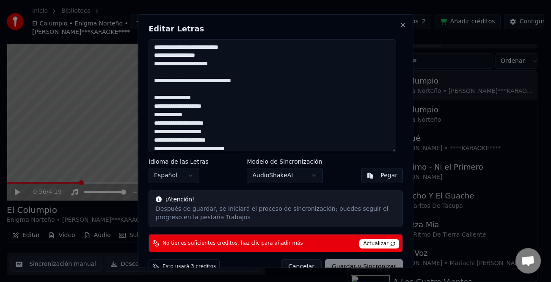
click at [155, 79] on textarea "**********" at bounding box center [273, 95] width 248 height 113
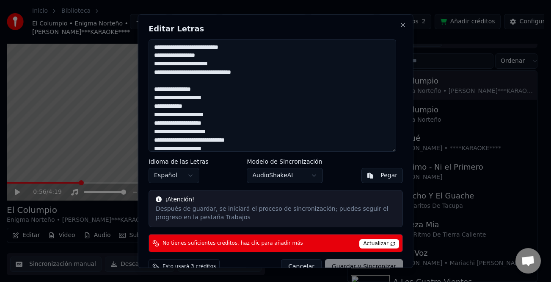
click at [182, 75] on textarea "**********" at bounding box center [273, 95] width 248 height 113
click at [194, 70] on textarea "**********" at bounding box center [273, 95] width 248 height 113
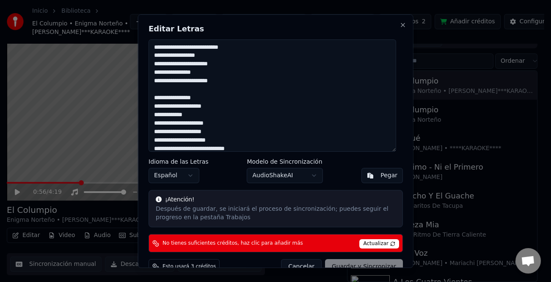
click at [205, 79] on textarea "**********" at bounding box center [273, 95] width 248 height 113
click at [231, 79] on textarea "**********" at bounding box center [273, 95] width 248 height 113
drag, startPoint x: 208, startPoint y: 82, endPoint x: 219, endPoint y: 96, distance: 17.5
click at [210, 83] on textarea "**********" at bounding box center [273, 95] width 248 height 113
click at [155, 96] on textarea "**********" at bounding box center [273, 95] width 248 height 113
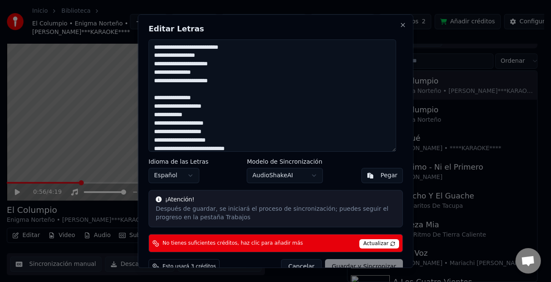
click at [155, 96] on textarea "**********" at bounding box center [273, 95] width 248 height 113
click at [152, 97] on textarea "**********" at bounding box center [273, 95] width 248 height 113
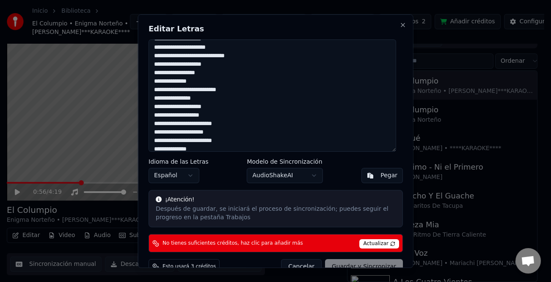
scroll to position [85, 0]
click at [371, 240] on span "Actualizar" at bounding box center [379, 243] width 40 height 9
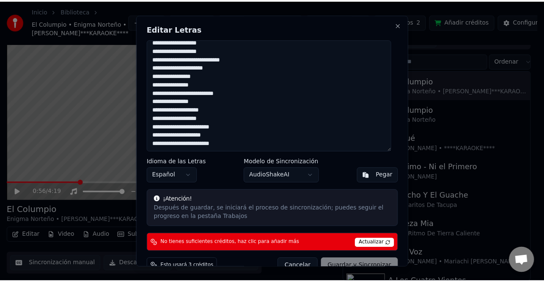
scroll to position [217, 0]
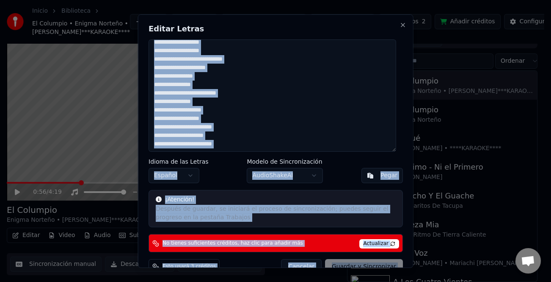
click at [395, 21] on div "**********" at bounding box center [276, 141] width 276 height 254
click at [400, 24] on button "Close" at bounding box center [403, 24] width 7 height 7
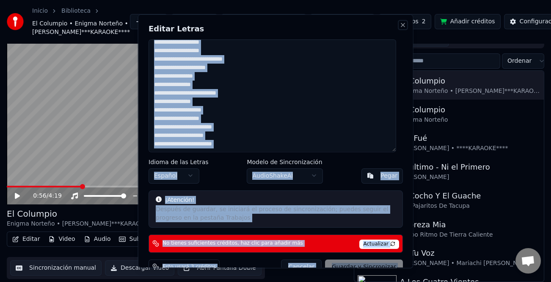
type textarea "**********"
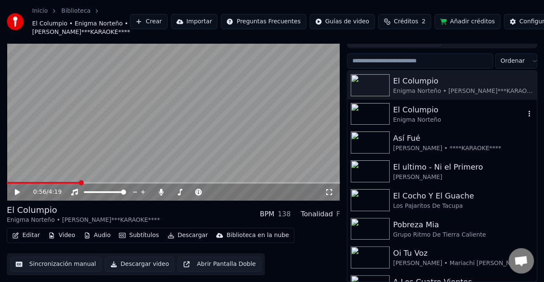
click at [452, 124] on div "Enigma Norteño" at bounding box center [459, 120] width 132 height 8
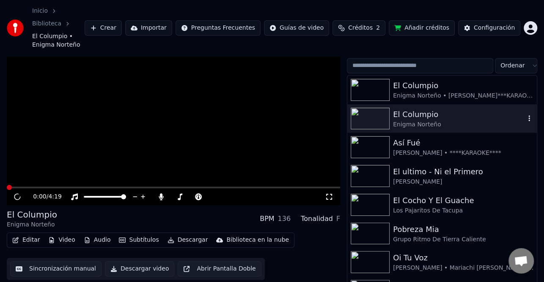
scroll to position [22, 0]
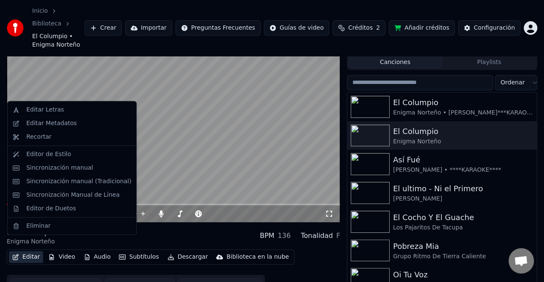
click at [24, 251] on button "Editar" at bounding box center [26, 257] width 34 height 12
click at [58, 108] on div "Editar Letras" at bounding box center [45, 109] width 38 height 8
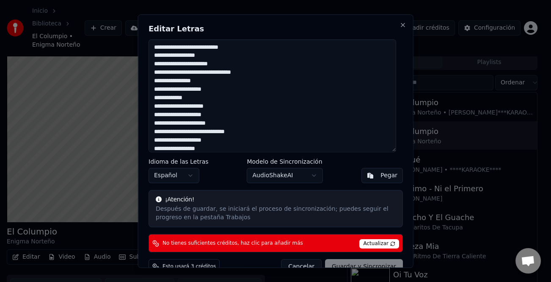
click at [182, 70] on textarea "**********" at bounding box center [273, 95] width 248 height 113
click at [193, 71] on textarea "**********" at bounding box center [273, 95] width 248 height 113
click at [369, 244] on span "Actualizar" at bounding box center [379, 243] width 40 height 9
drag, startPoint x: 393, startPoint y: 23, endPoint x: 444, endPoint y: 28, distance: 50.6
click at [400, 24] on button "Close" at bounding box center [403, 24] width 7 height 7
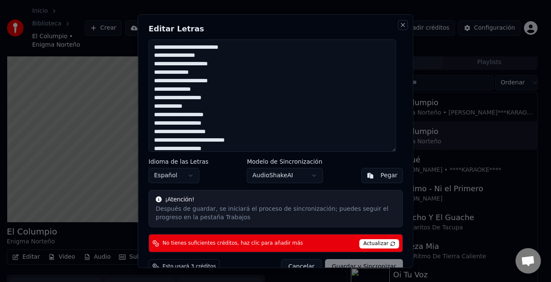
type textarea "**********"
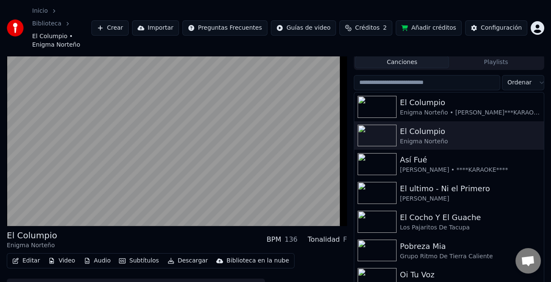
click at [537, 17] on html "Inicio Biblioteca El Columpio • Enigma Norteño Crear Importar Preguntas Frecuen…" at bounding box center [275, 119] width 551 height 282
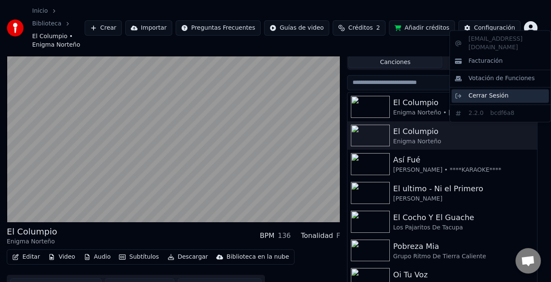
click at [498, 91] on span "Cerrar Sesión" at bounding box center [489, 95] width 40 height 8
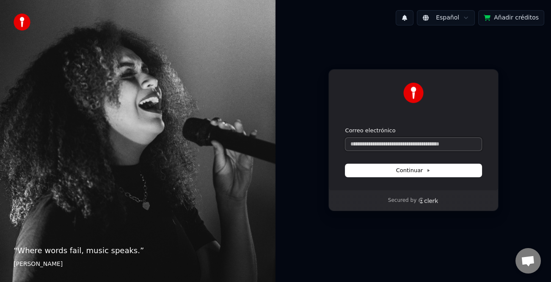
click at [398, 146] on input "Correo electrónico" at bounding box center [413, 144] width 136 height 13
click at [376, 144] on input "Correo electrónico" at bounding box center [413, 144] width 136 height 13
type input "*"
click at [345, 127] on button "submit" at bounding box center [345, 127] width 0 height 0
type input "**********"
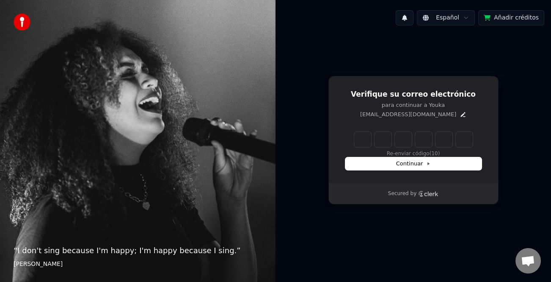
click at [364, 141] on input "Enter verification code" at bounding box center [413, 139] width 119 height 15
type input "******"
